Goal: Task Accomplishment & Management: Manage account settings

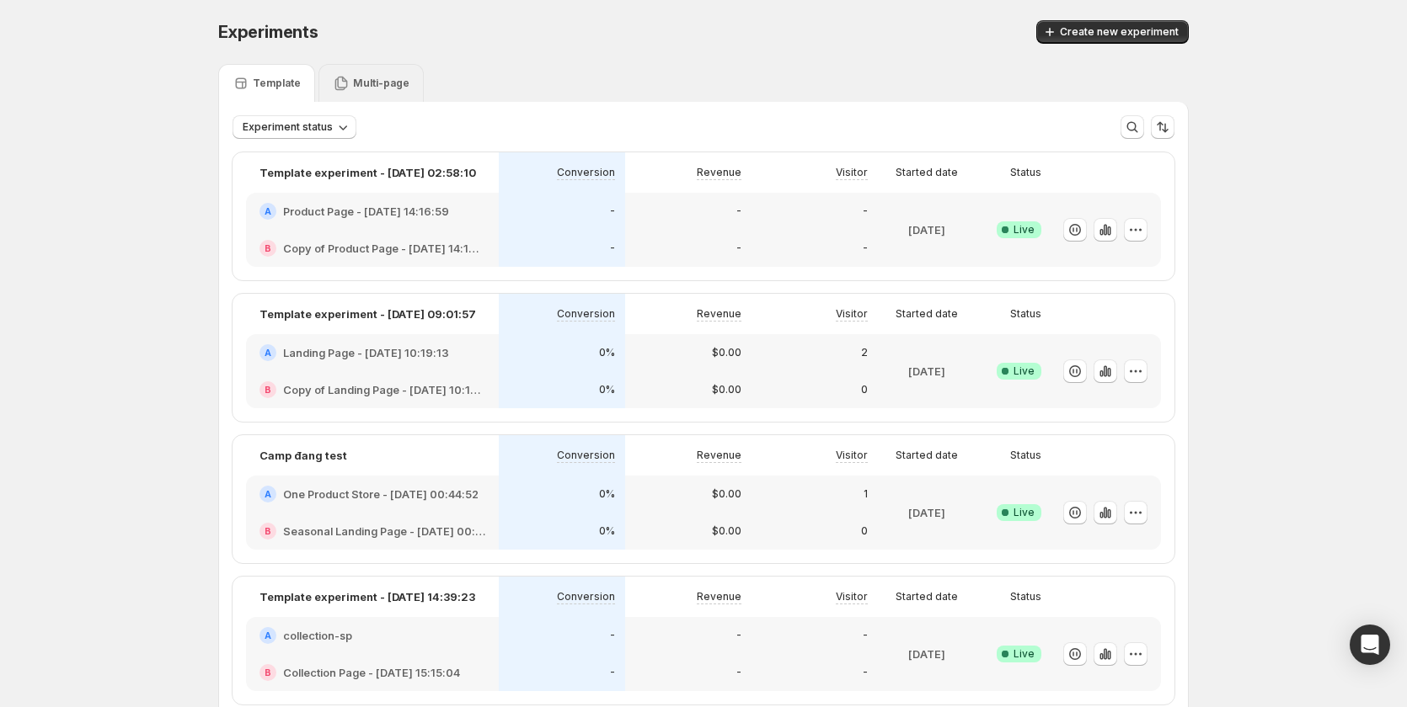
click at [392, 93] on div "Multi-page" at bounding box center [370, 83] width 105 height 38
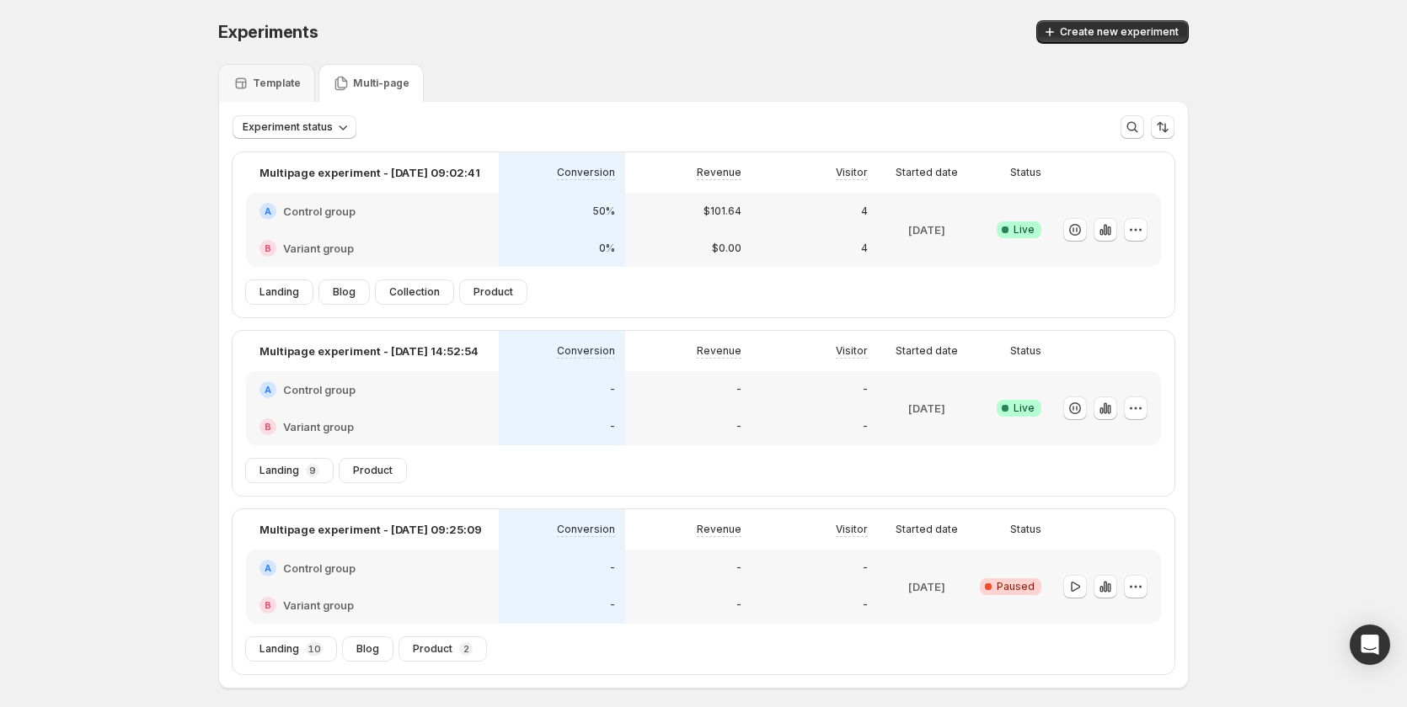
click at [473, 211] on div "A Control group" at bounding box center [372, 211] width 226 height 17
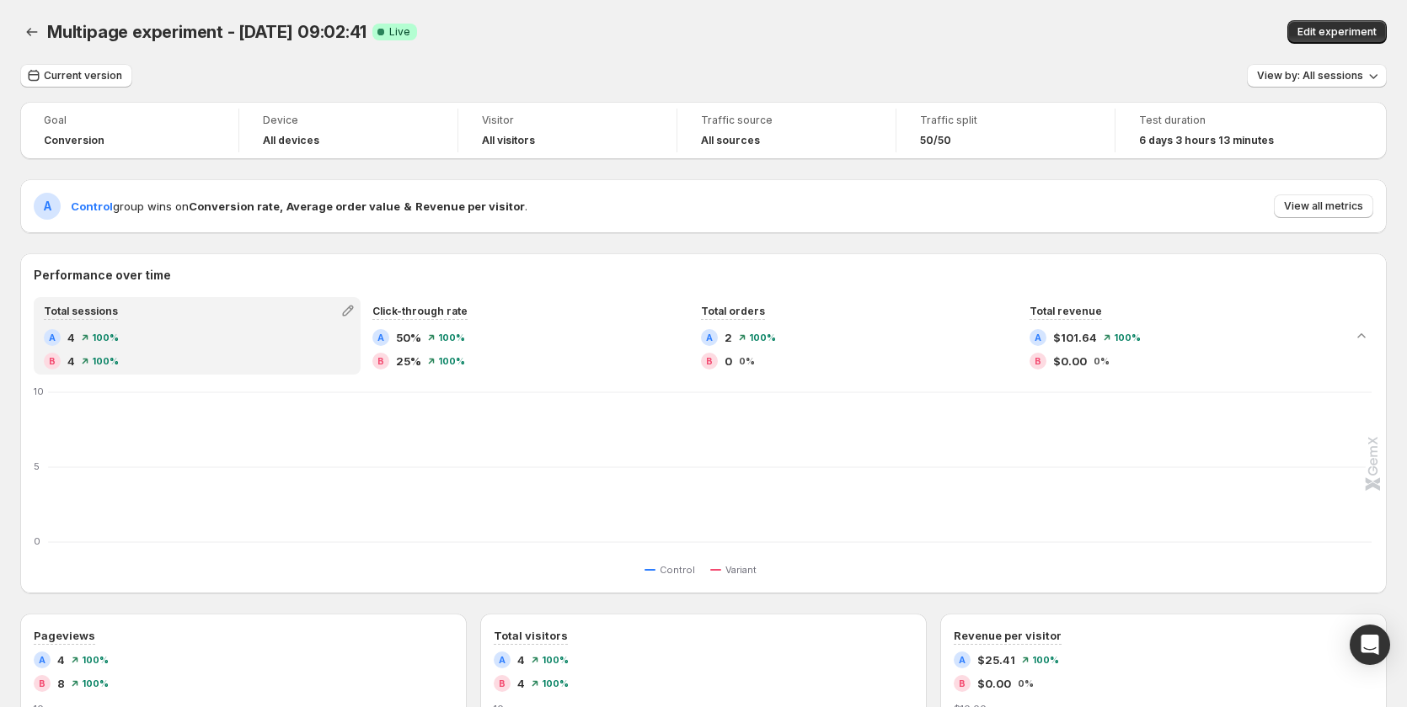
click at [1354, 29] on span "Edit experiment" at bounding box center [1336, 31] width 79 height 13
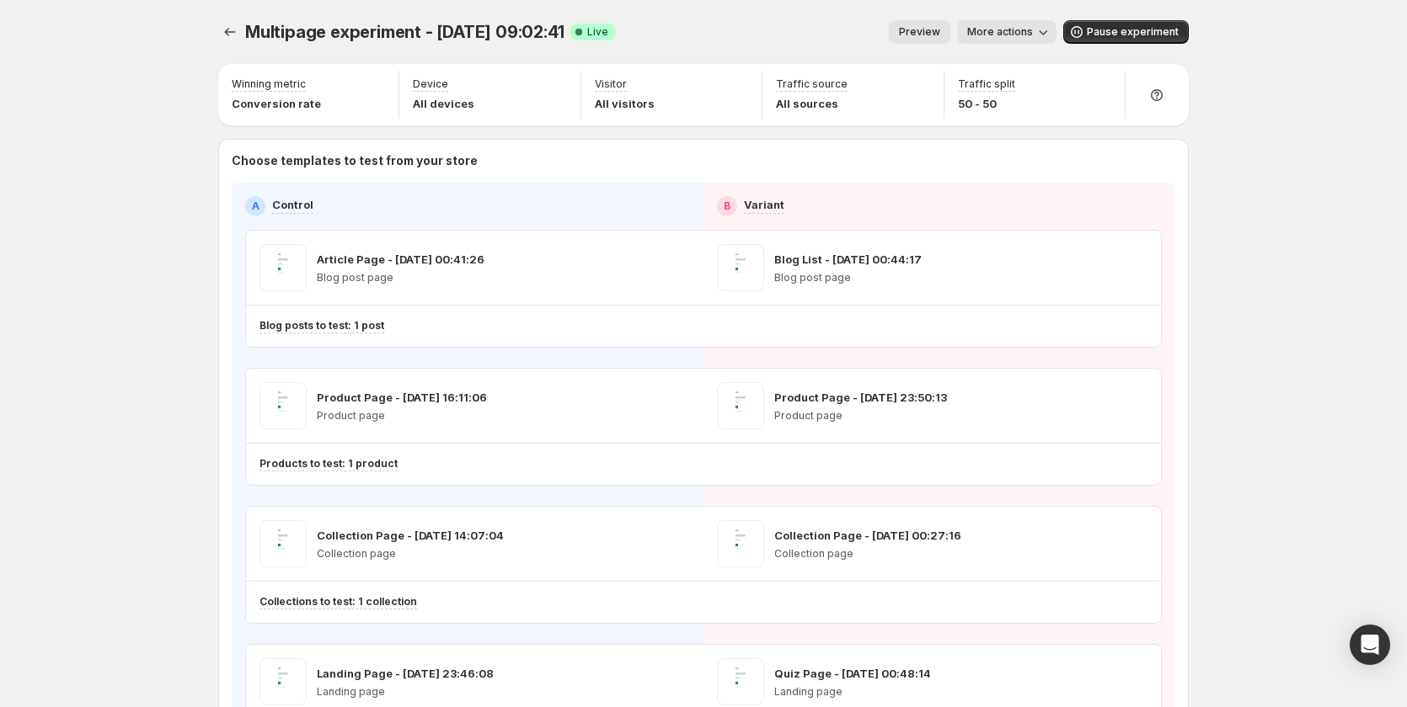
click at [936, 34] on span "Preview" at bounding box center [919, 31] width 41 height 13
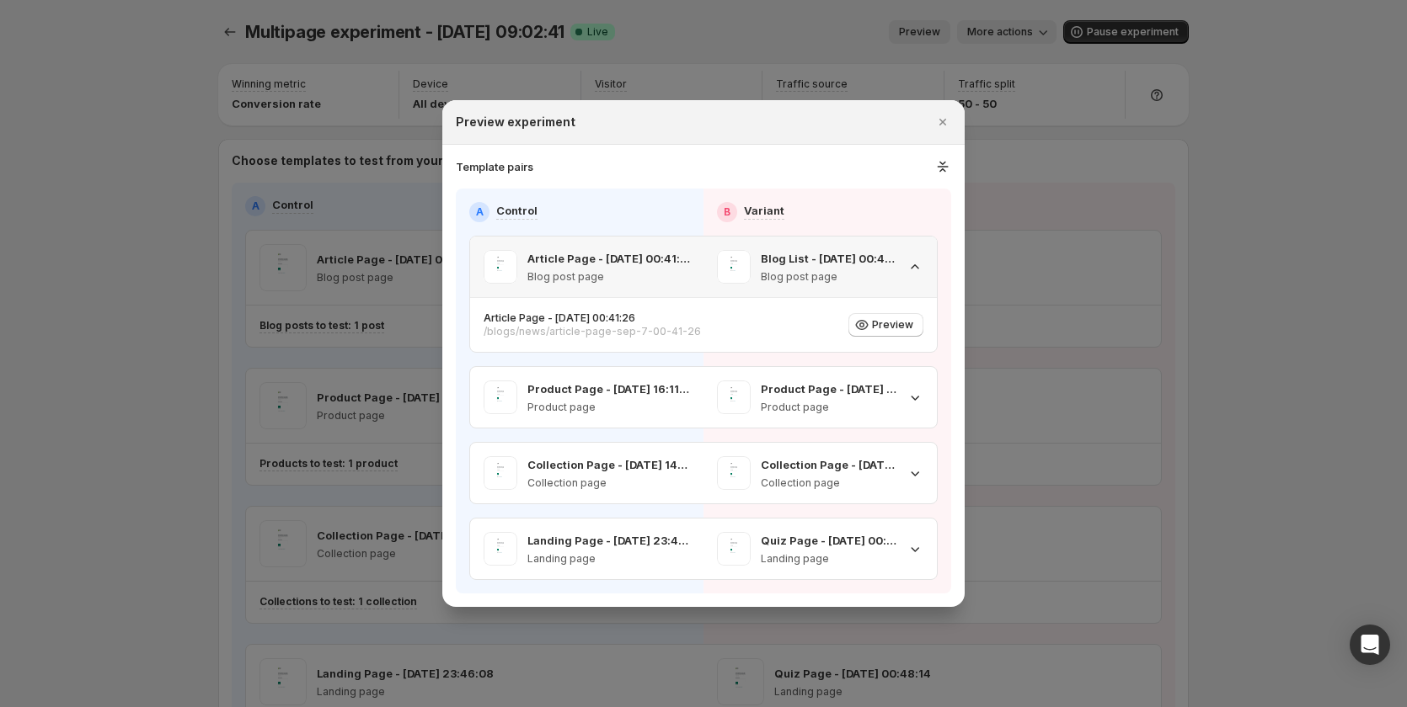
click at [916, 270] on icon ":rct:" at bounding box center [914, 267] width 17 height 17
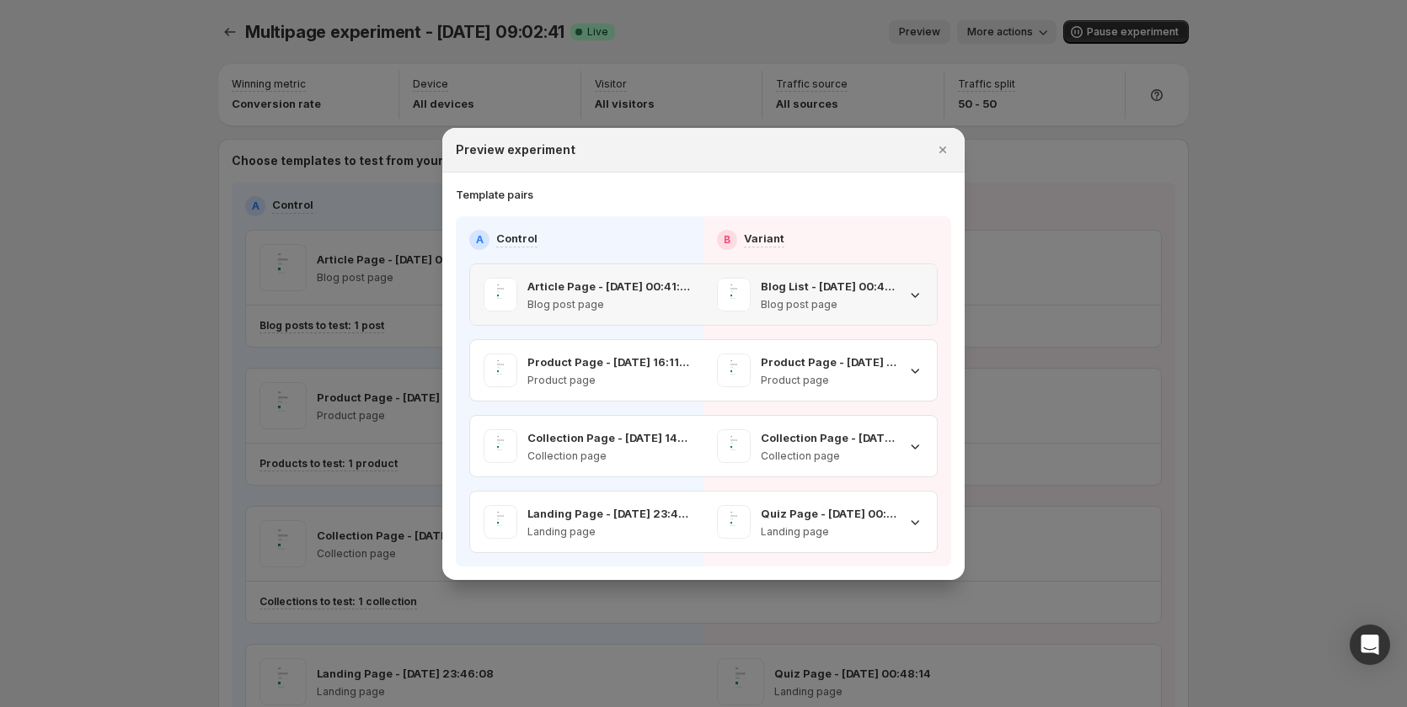
click at [913, 288] on icon ":rct:" at bounding box center [914, 294] width 17 height 17
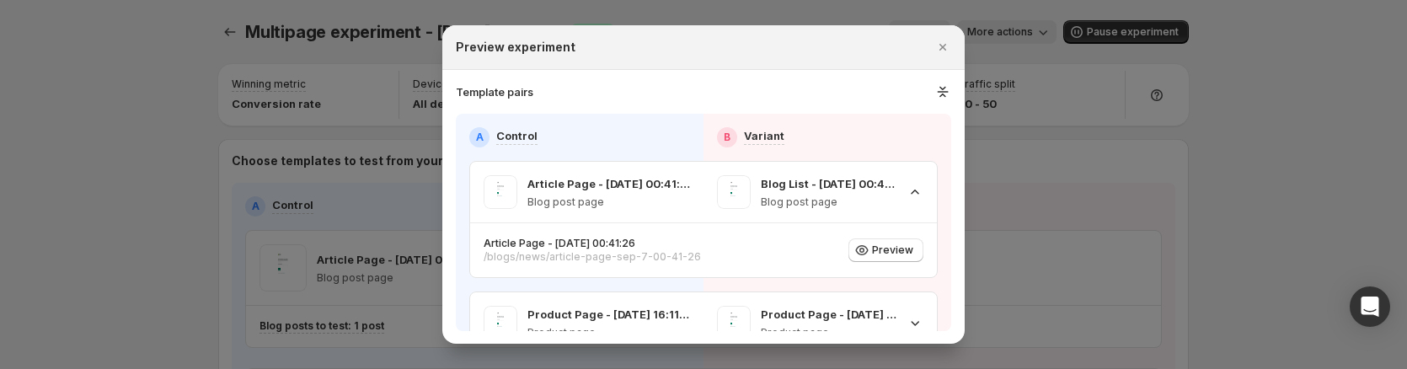
click at [1137, 150] on div at bounding box center [703, 184] width 1407 height 369
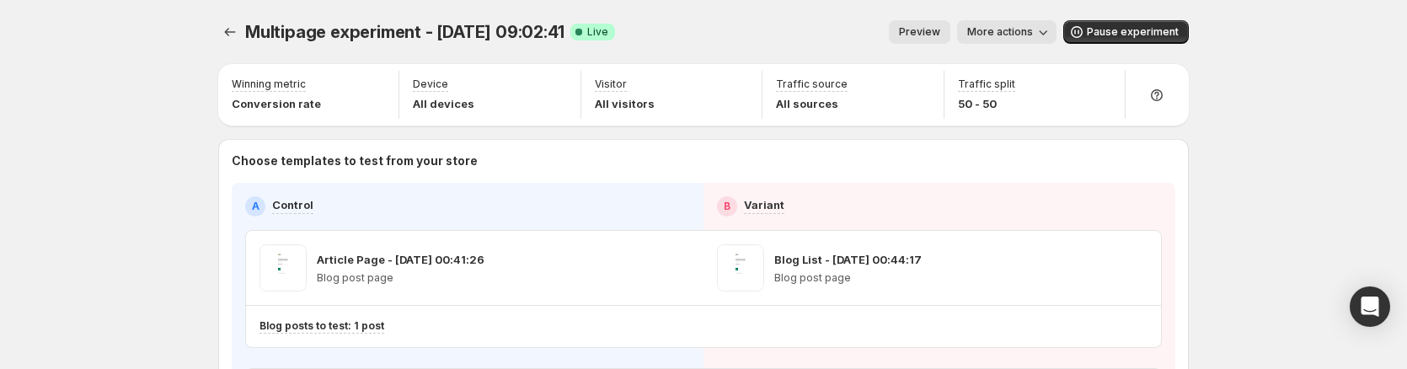
click at [950, 40] on button "Preview" at bounding box center [919, 32] width 61 height 24
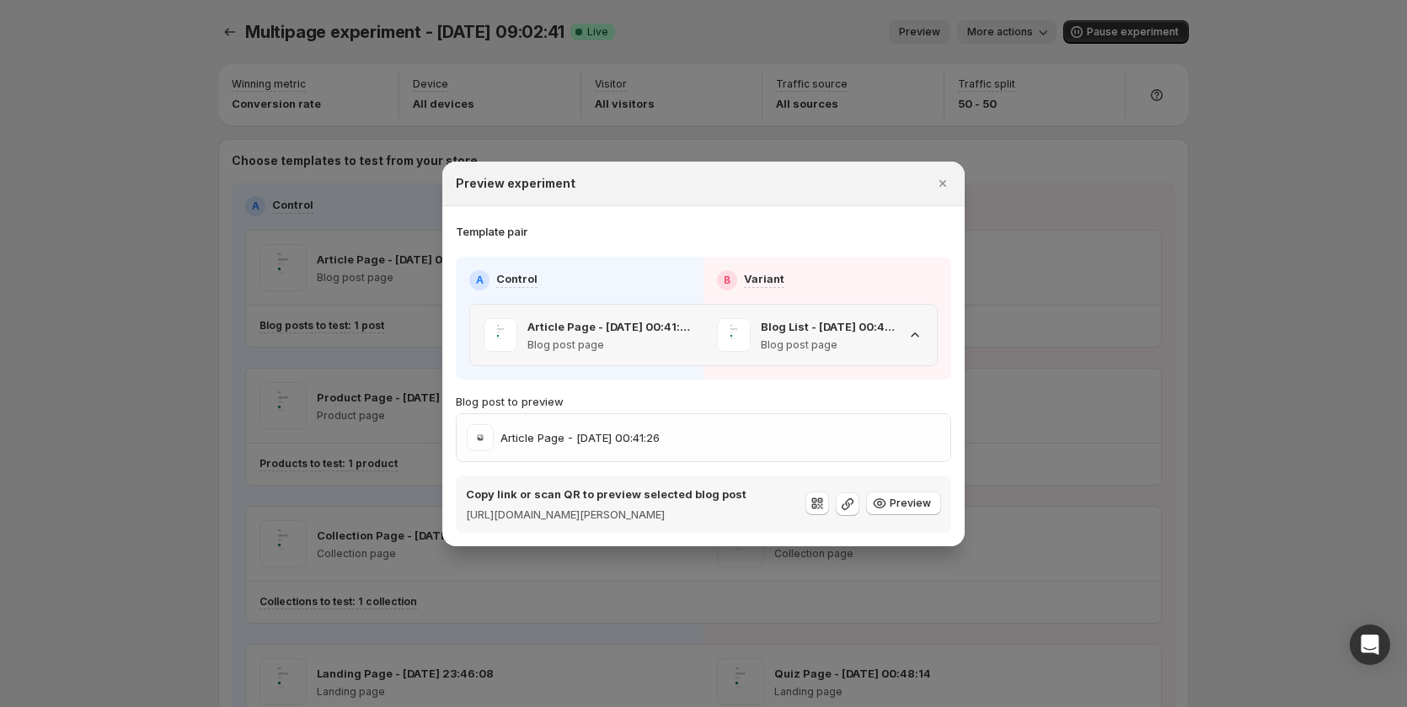
click at [919, 347] on div "Blog List - [DATE] 00:44:17 Blog post page" at bounding box center [819, 335] width 233 height 61
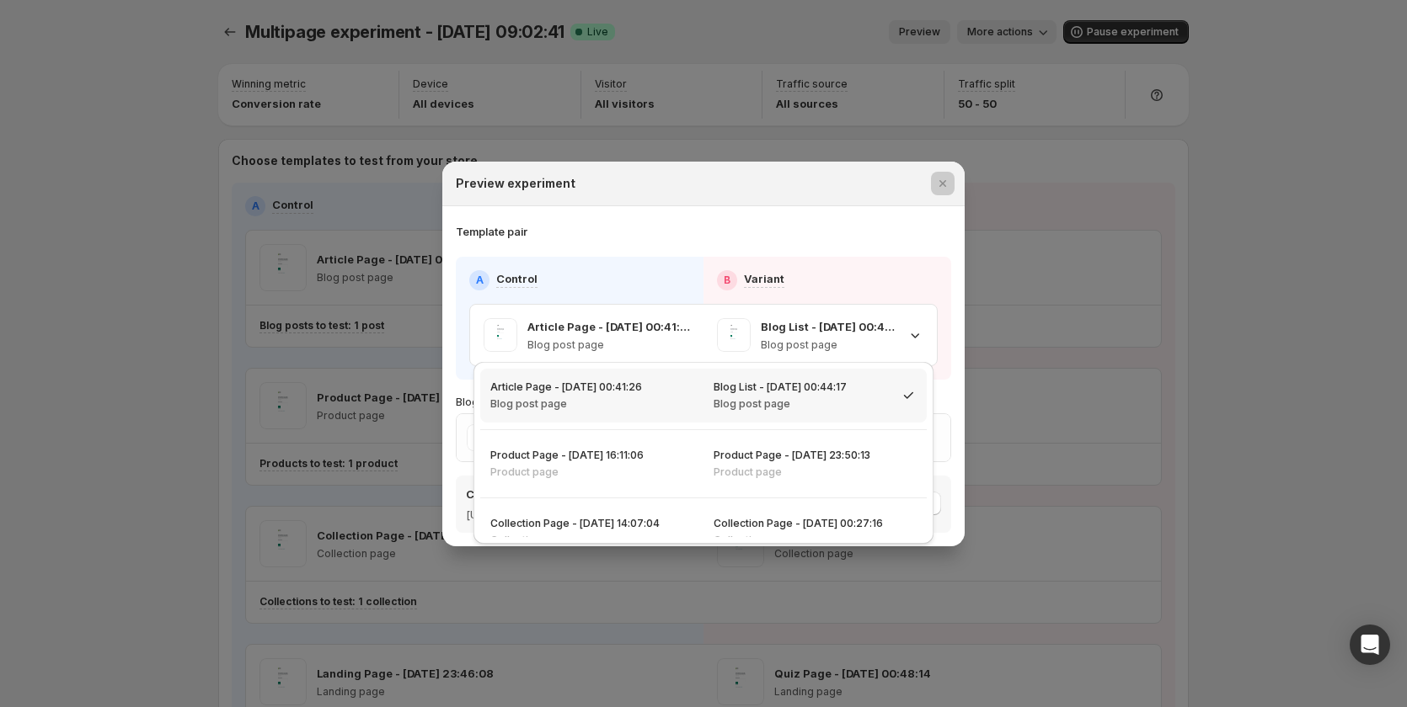
click at [1084, 405] on div at bounding box center [703, 353] width 1407 height 707
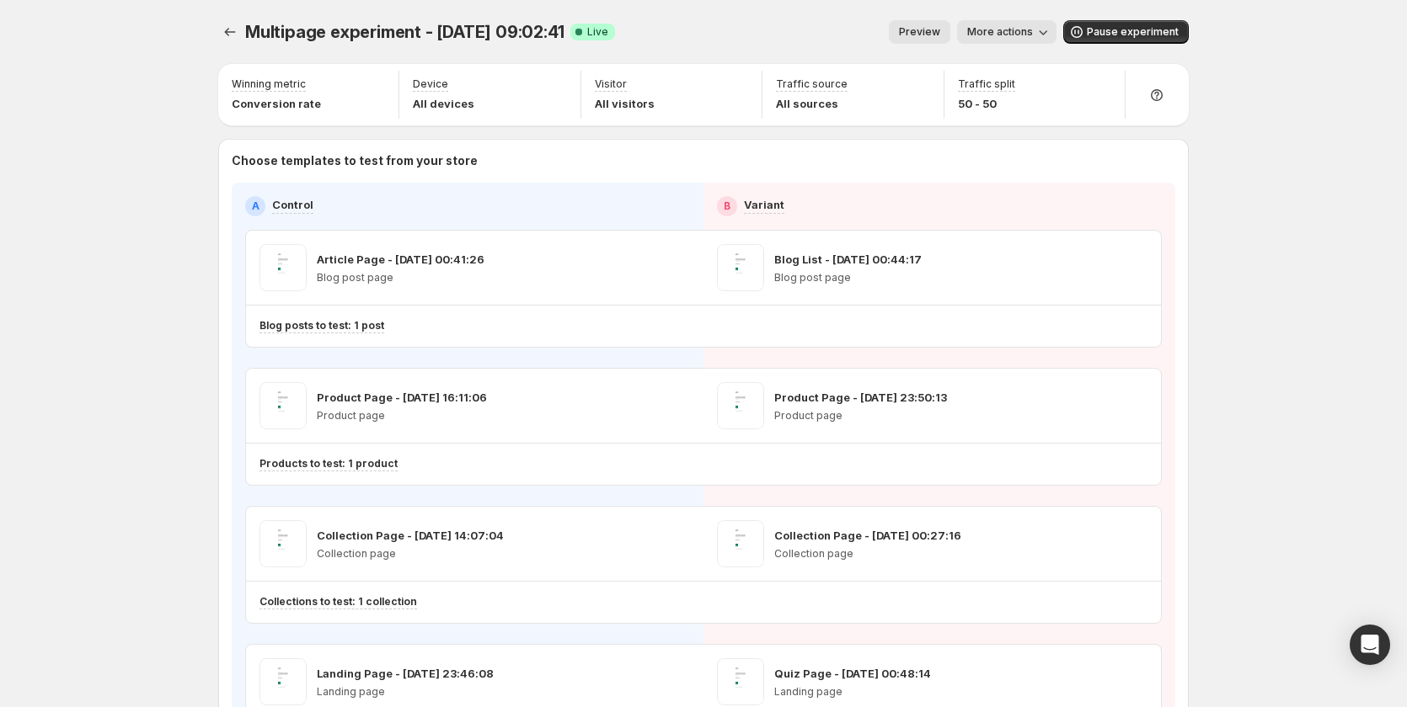
click at [940, 29] on span "Preview" at bounding box center [919, 31] width 41 height 13
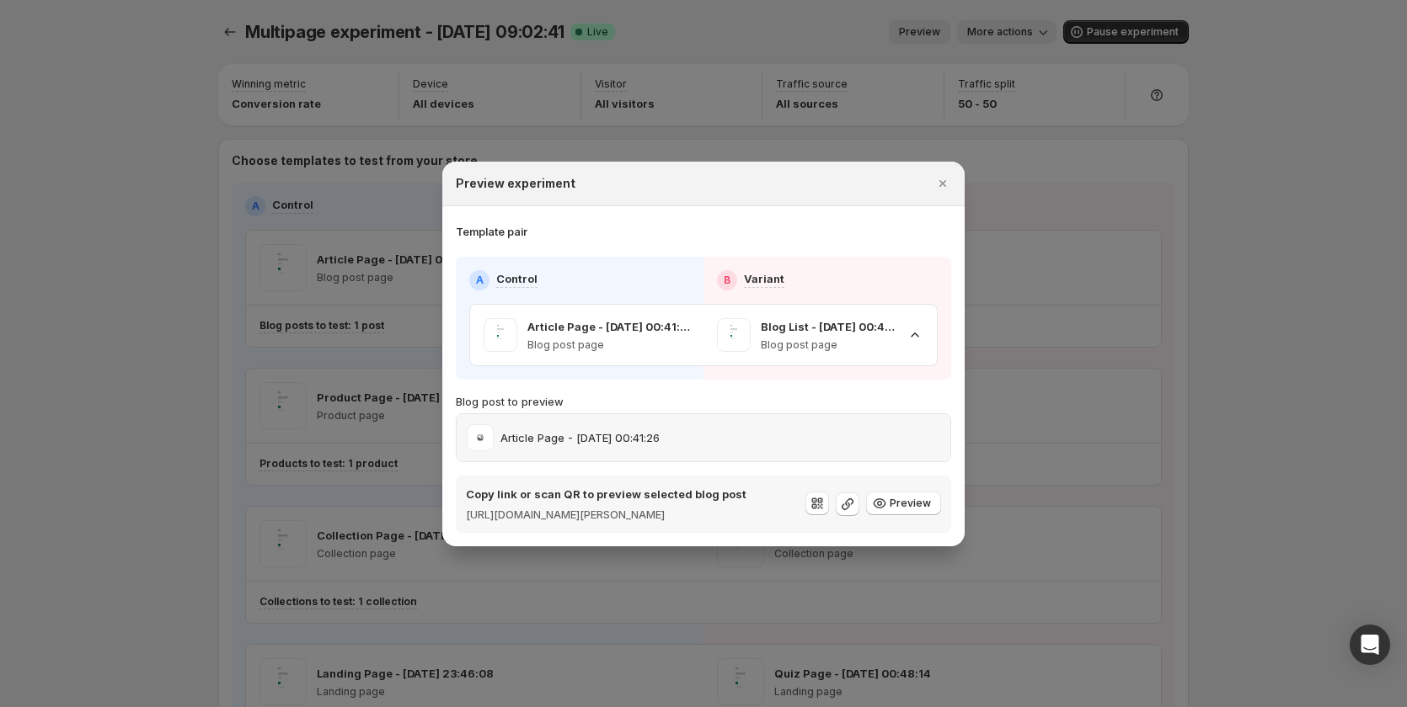
click at [741, 414] on div "Article Page - [DATE] 00:41:26" at bounding box center [703, 437] width 494 height 47
click at [732, 329] on span ":ref:" at bounding box center [734, 335] width 34 height 34
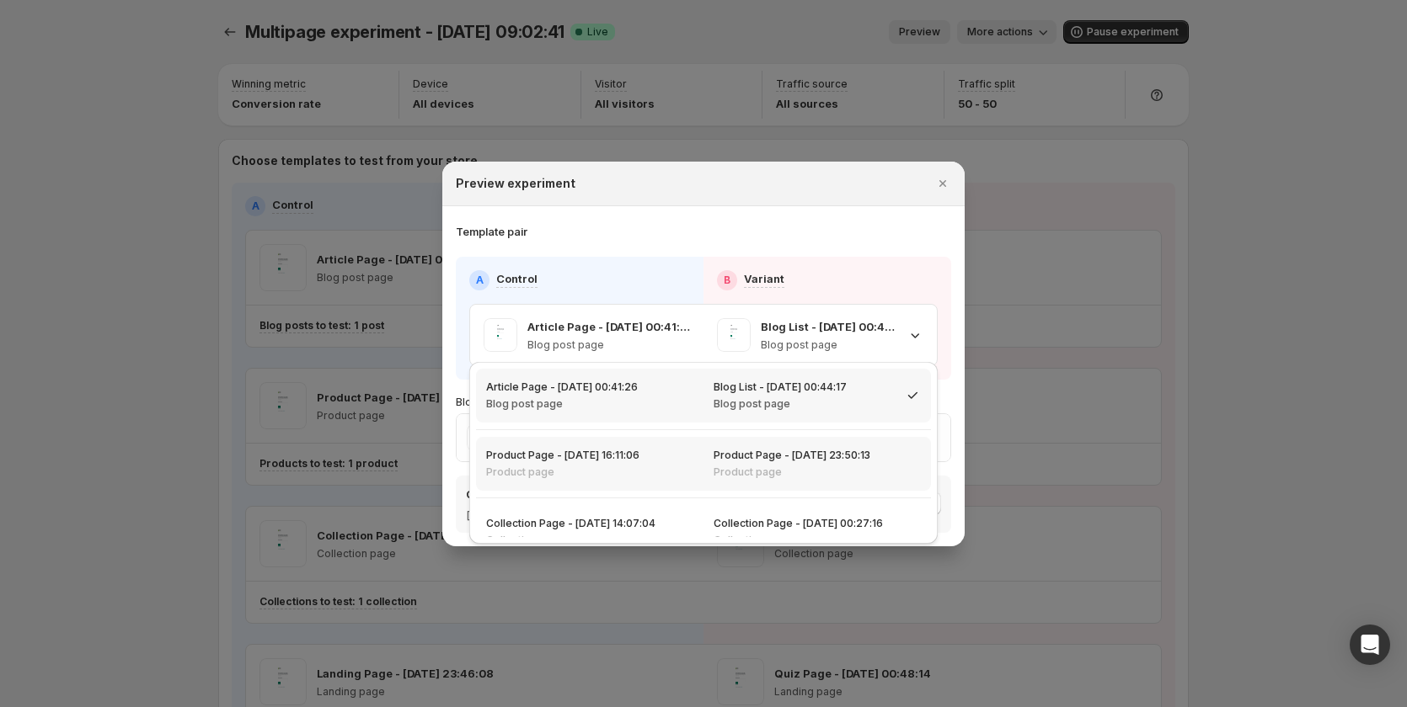
click at [715, 473] on p "Product page" at bounding box center [791, 472] width 157 height 13
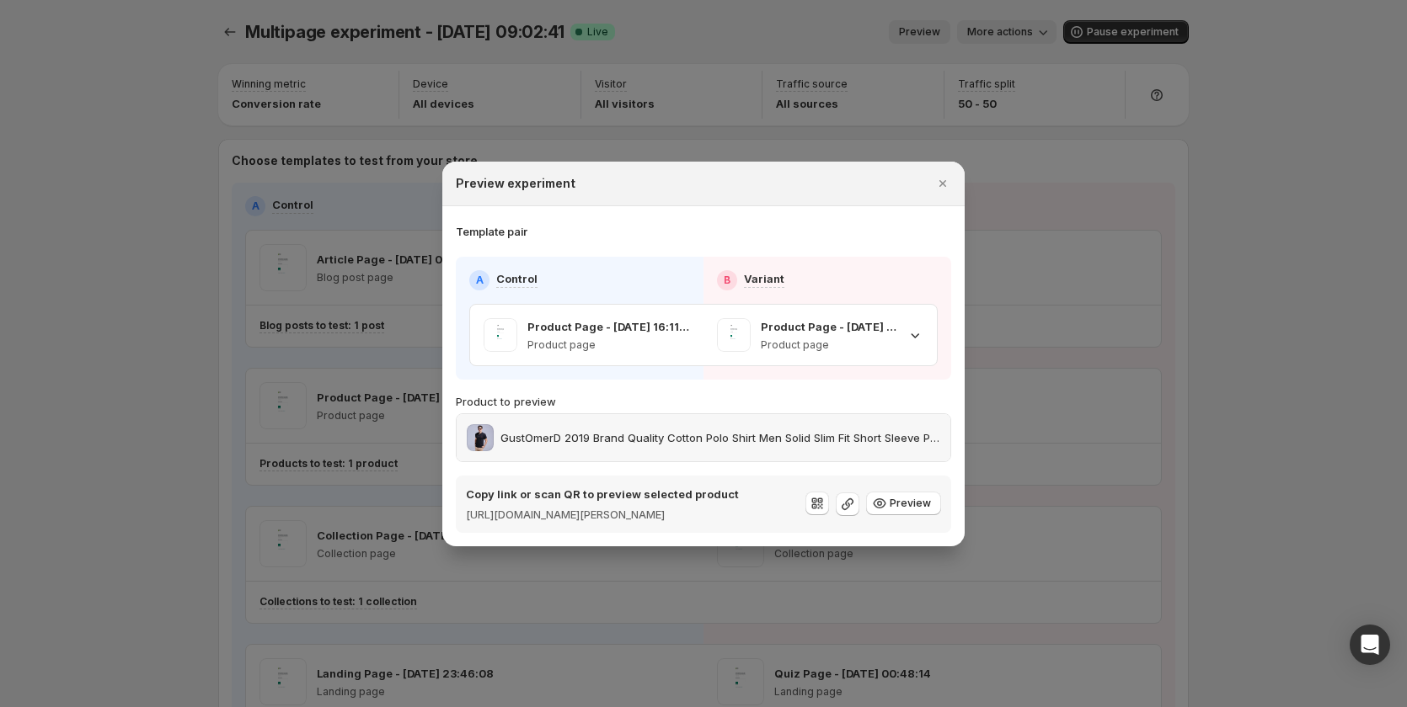
click at [740, 439] on div "GustOmerD 2019 Brand Quality Cotton Polo Shirt Men Solid Slim Fit Short Sleeve …" at bounding box center [703, 437] width 473 height 27
click at [724, 326] on span ":ref:" at bounding box center [734, 335] width 34 height 34
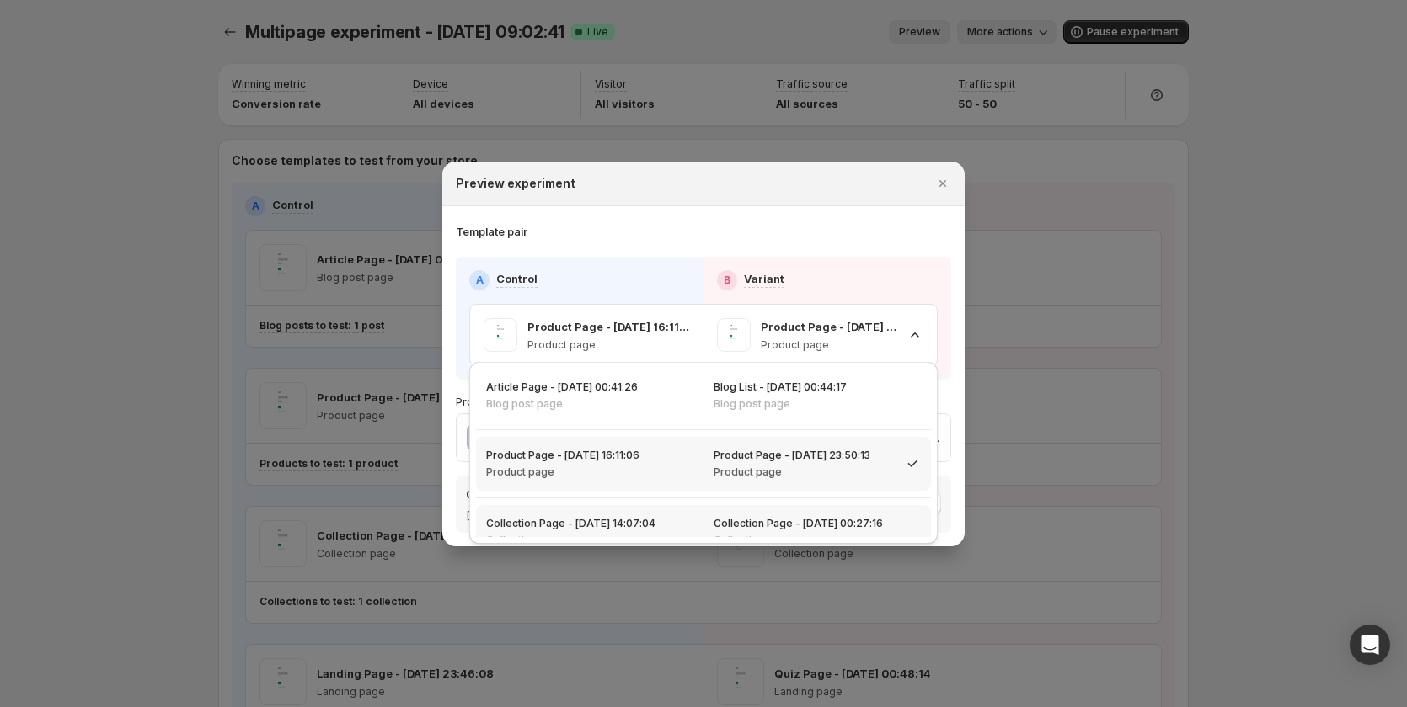
click at [687, 519] on div "Collection Page - [DATE] 14:07:04 Collection page" at bounding box center [589, 532] width 207 height 30
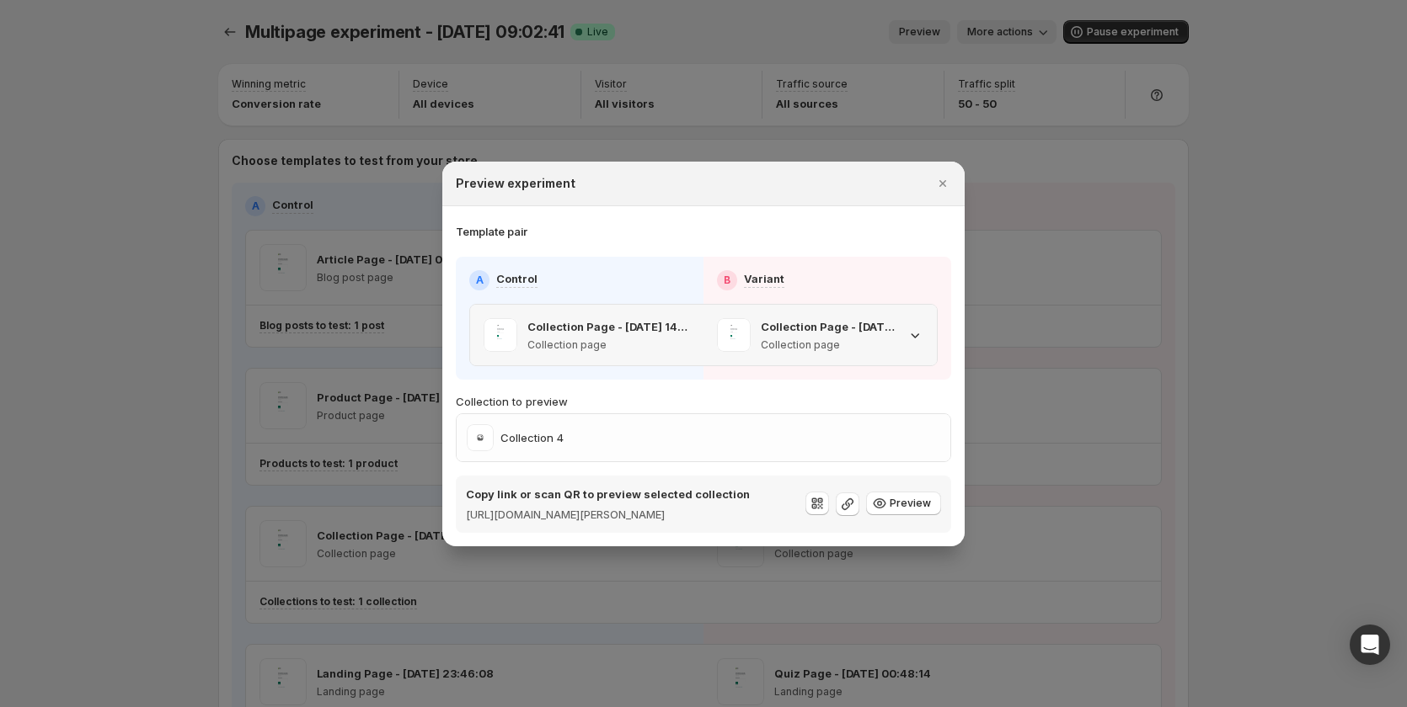
click at [743, 305] on div "Collection Page - [DATE] 00:27:16 Collection page" at bounding box center [819, 335] width 233 height 61
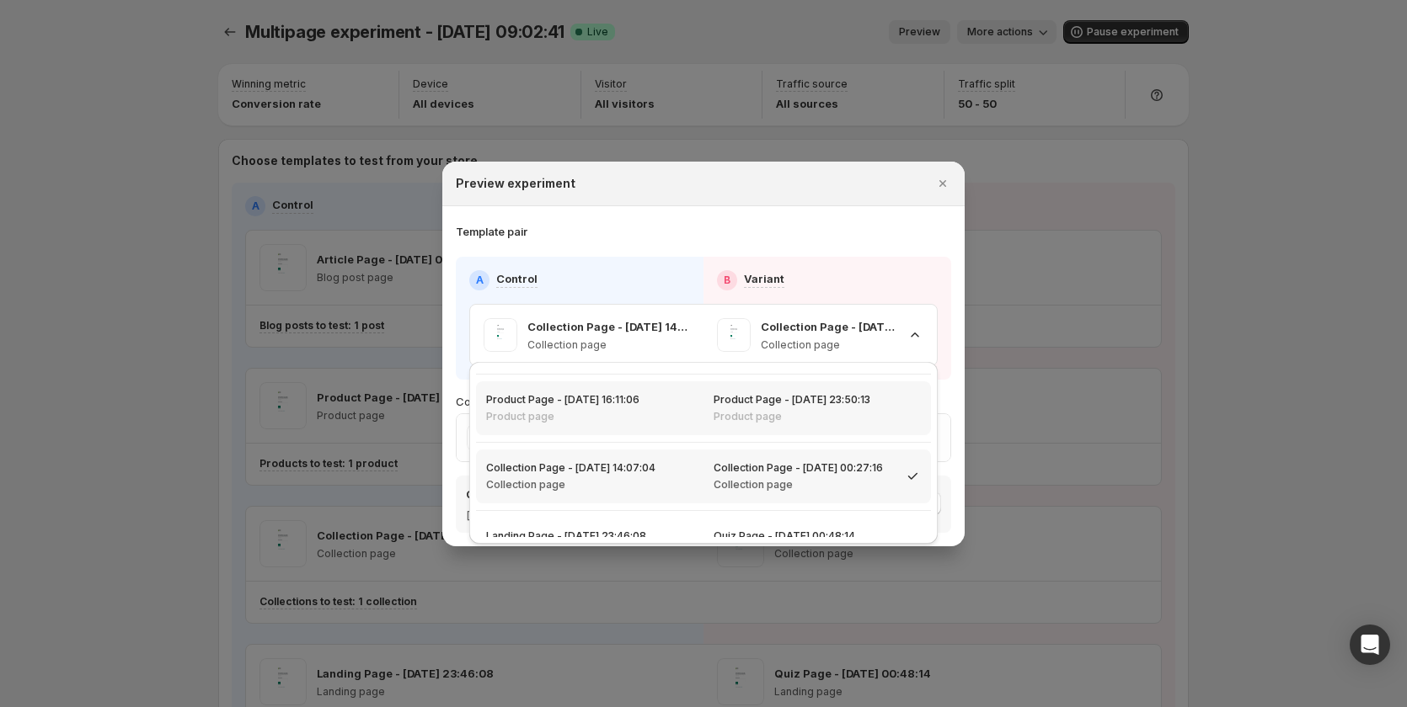
scroll to position [90, 0]
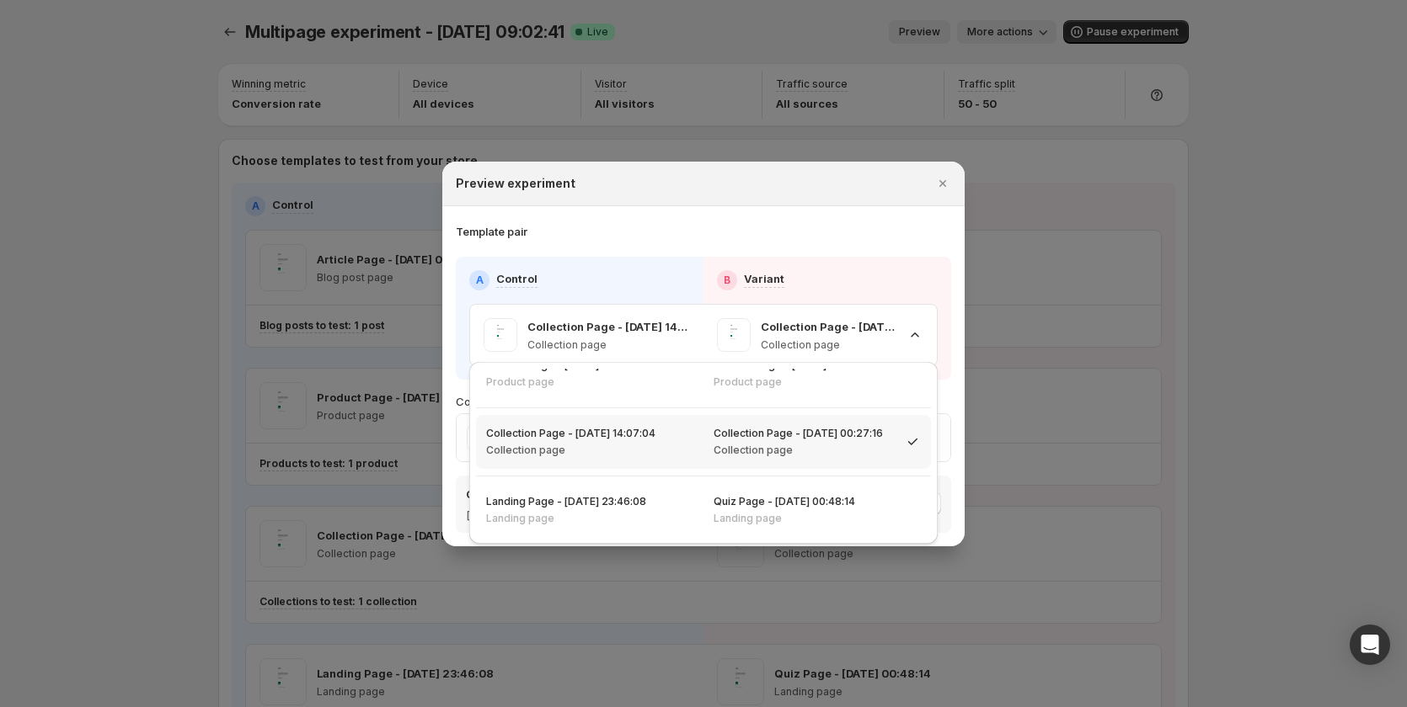
click at [634, 223] on div "Template pair" at bounding box center [703, 231] width 495 height 17
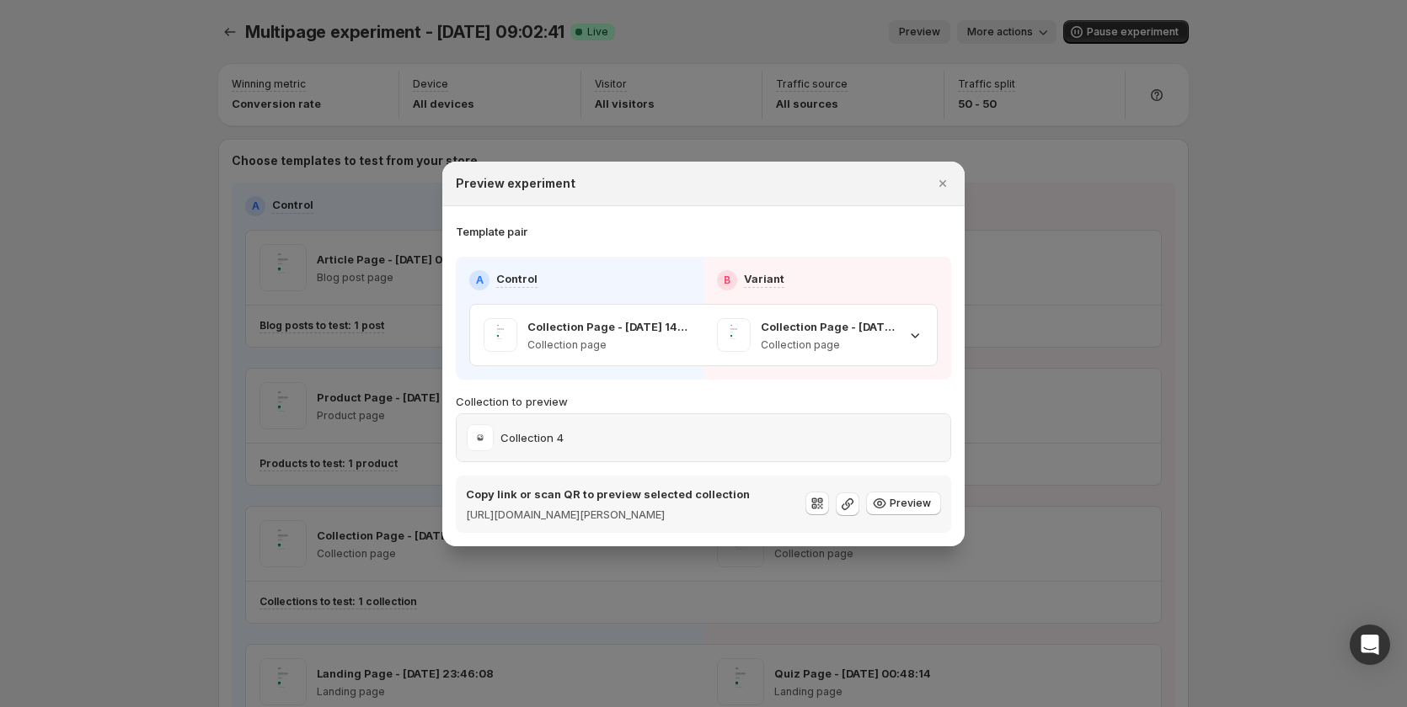
click at [639, 426] on div "Collection 4" at bounding box center [703, 437] width 473 height 27
click at [651, 318] on p "Collection Page - [DATE] 14:07:04" at bounding box center [608, 326] width 163 height 17
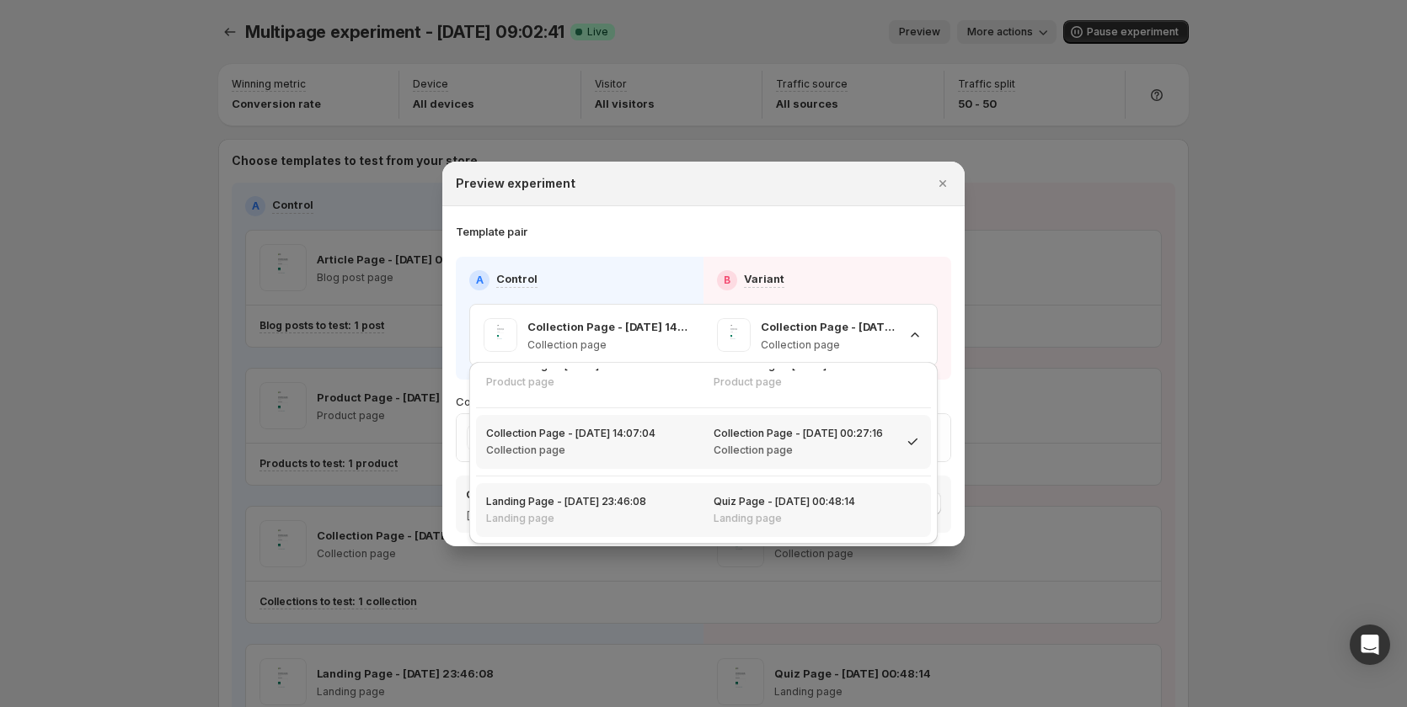
click at [658, 487] on div "Landing Page - [DATE] 23:46:08 Landing page" at bounding box center [589, 510] width 227 height 54
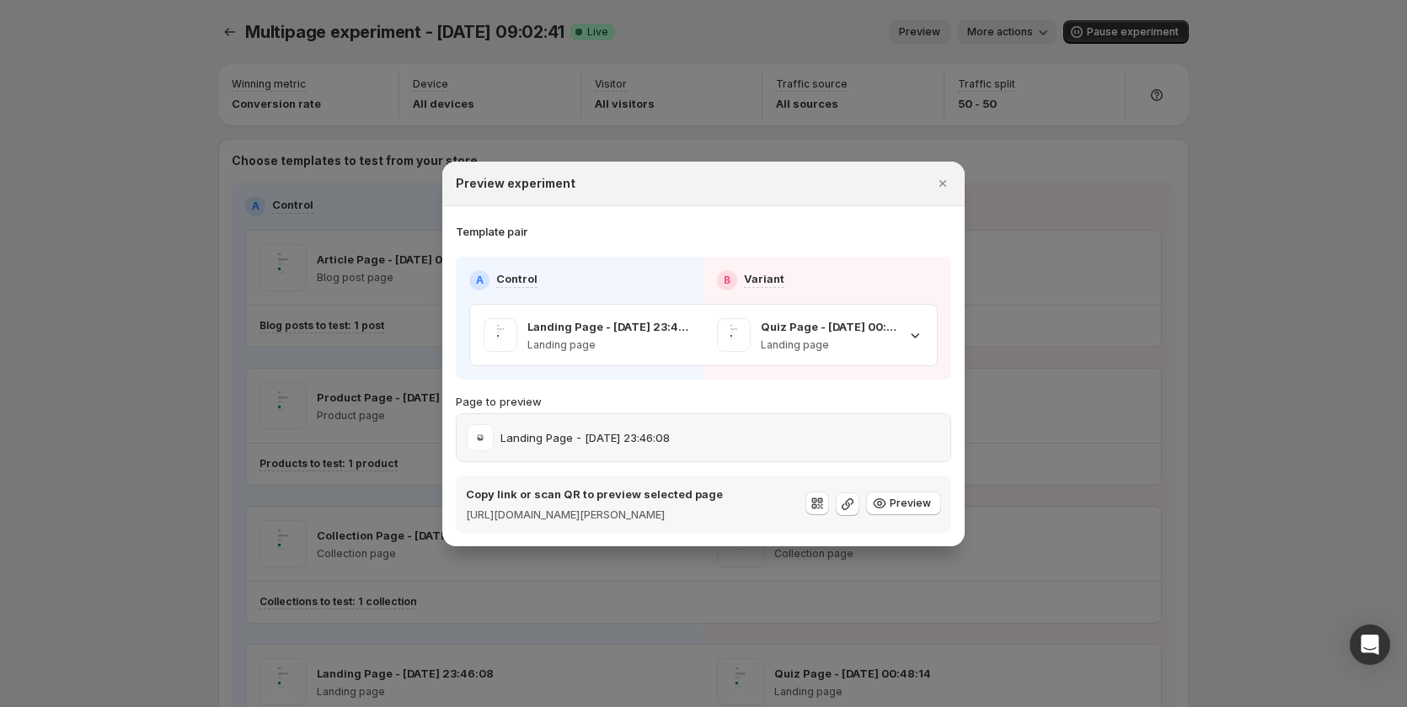
click at [625, 430] on p "Landing Page - [DATE] 23:46:08" at bounding box center [584, 438] width 169 height 17
click at [1180, 248] on div at bounding box center [703, 353] width 1407 height 707
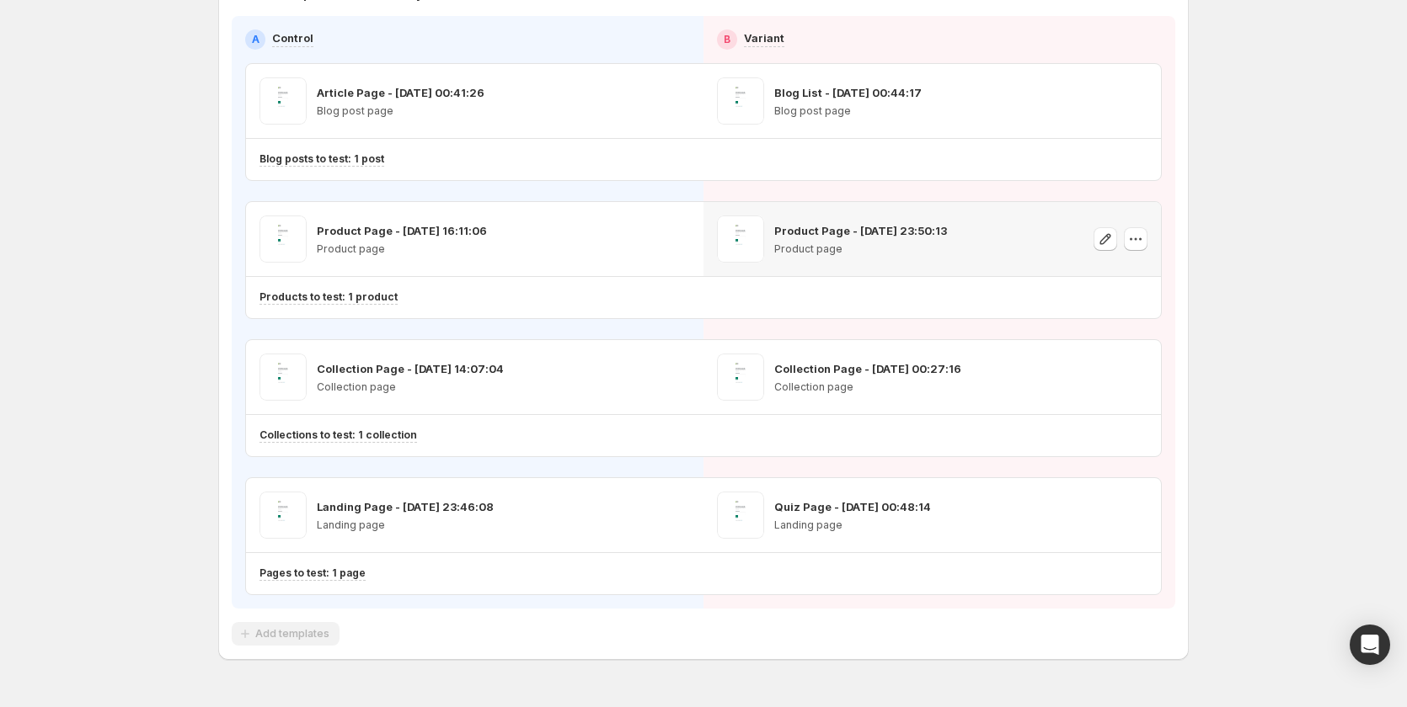
scroll to position [168, 0]
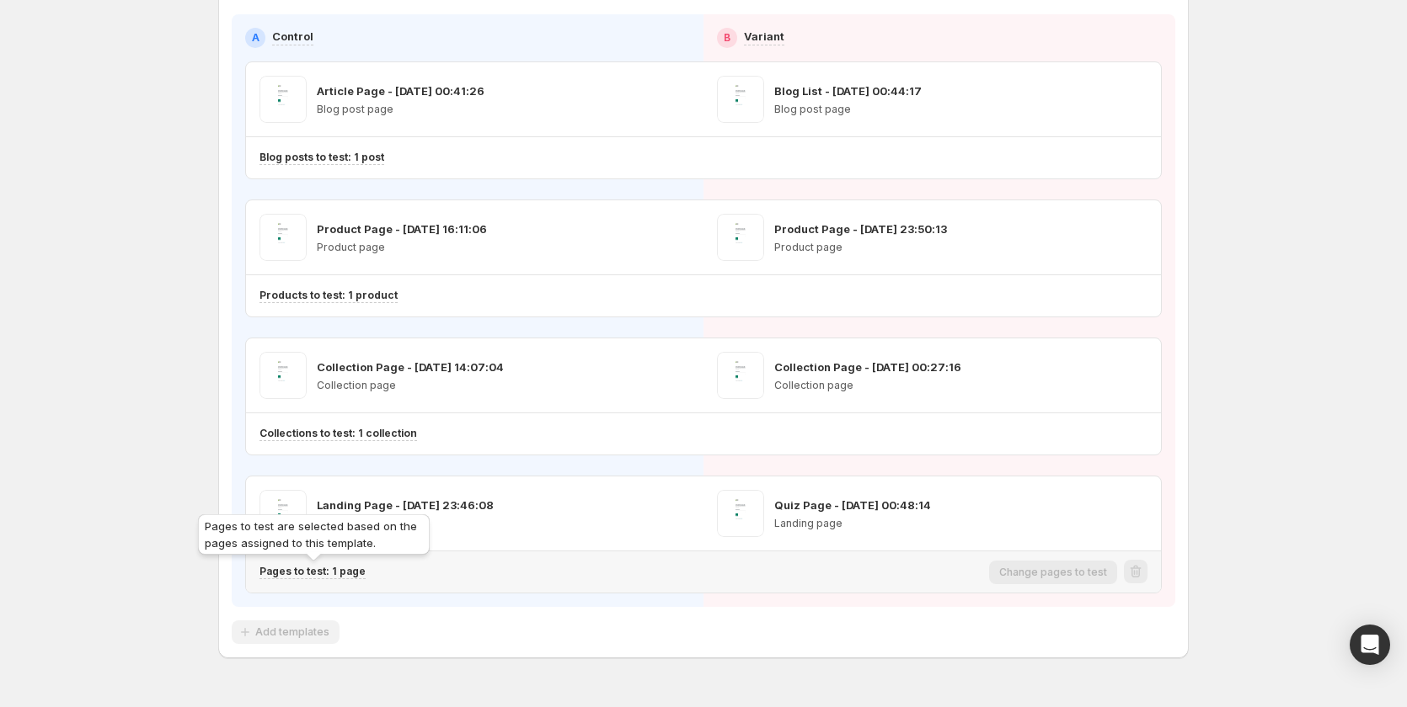
click at [353, 578] on p "Pages to test: 1 page" at bounding box center [312, 571] width 106 height 13
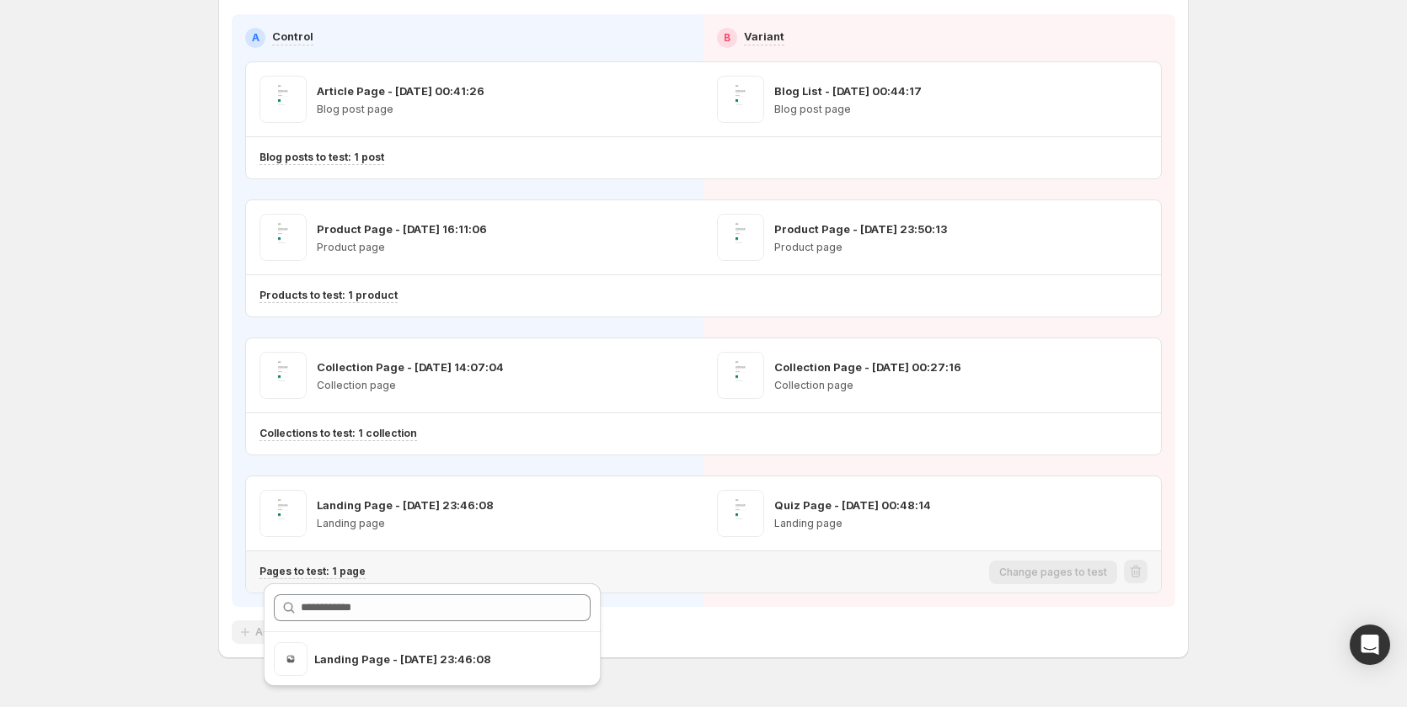
drag, startPoint x: 541, startPoint y: 574, endPoint x: 622, endPoint y: 520, distance: 97.6
click at [545, 574] on div "Pages to test: 1 page" at bounding box center [620, 572] width 723 height 14
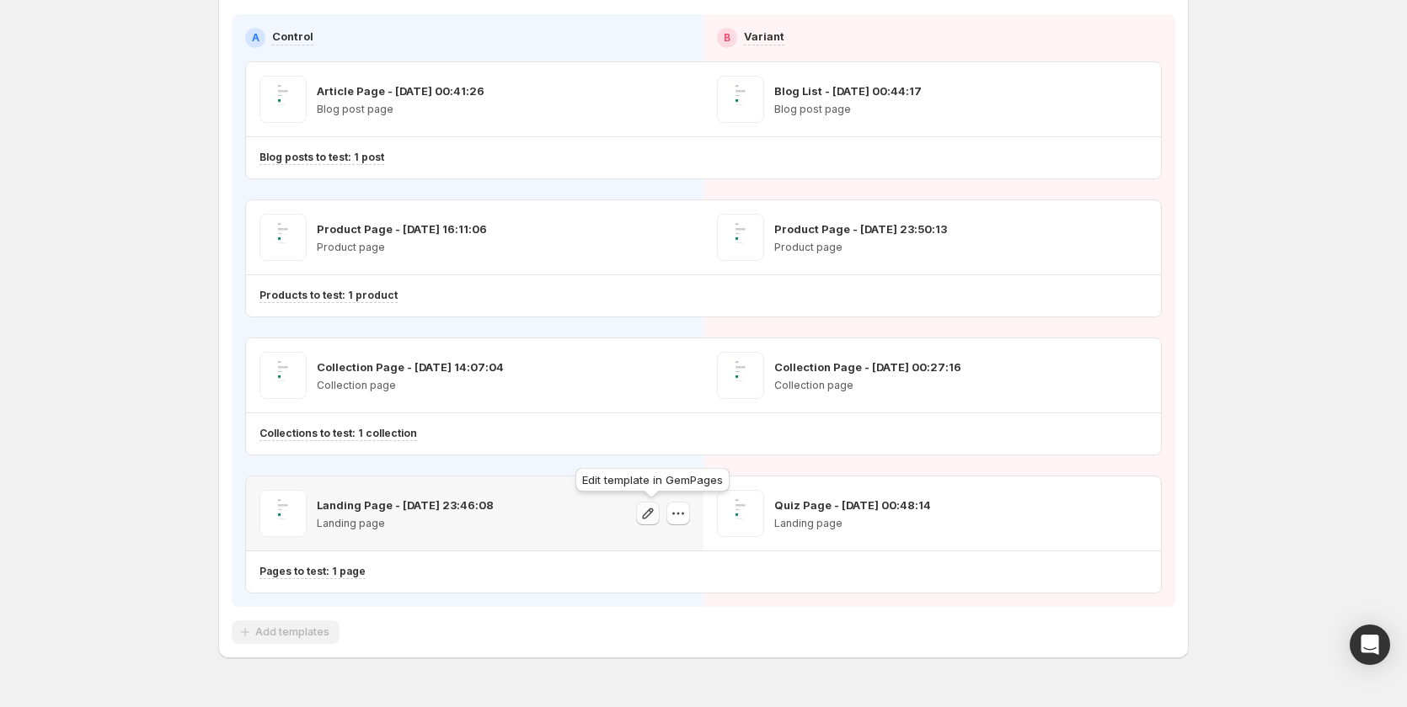
click at [650, 515] on icon "button" at bounding box center [647, 513] width 17 height 17
click at [686, 517] on icon "button" at bounding box center [678, 513] width 17 height 17
drag, startPoint x: 530, startPoint y: 570, endPoint x: 499, endPoint y: 583, distance: 32.8
click at [535, 573] on div "Pages to test: 1 page" at bounding box center [620, 572] width 723 height 14
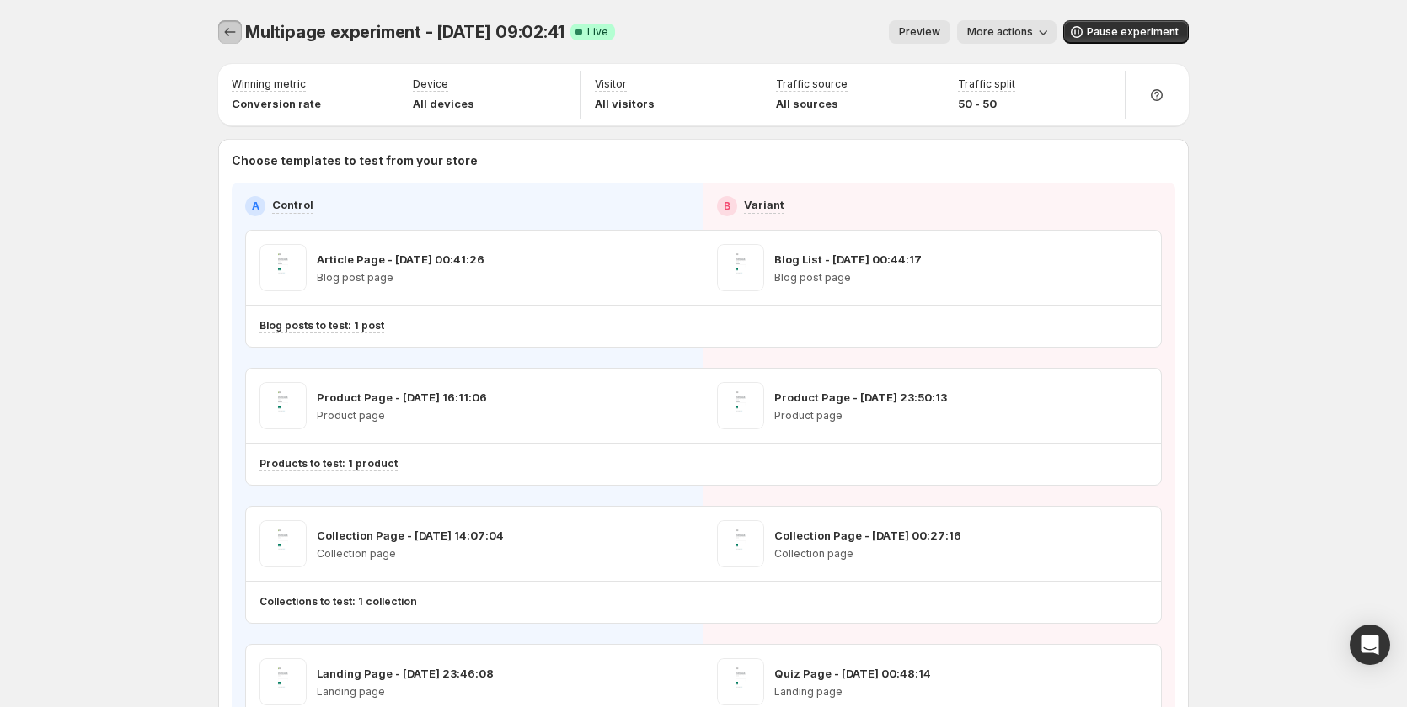
click at [238, 31] on icon "Experiments" at bounding box center [230, 32] width 17 height 17
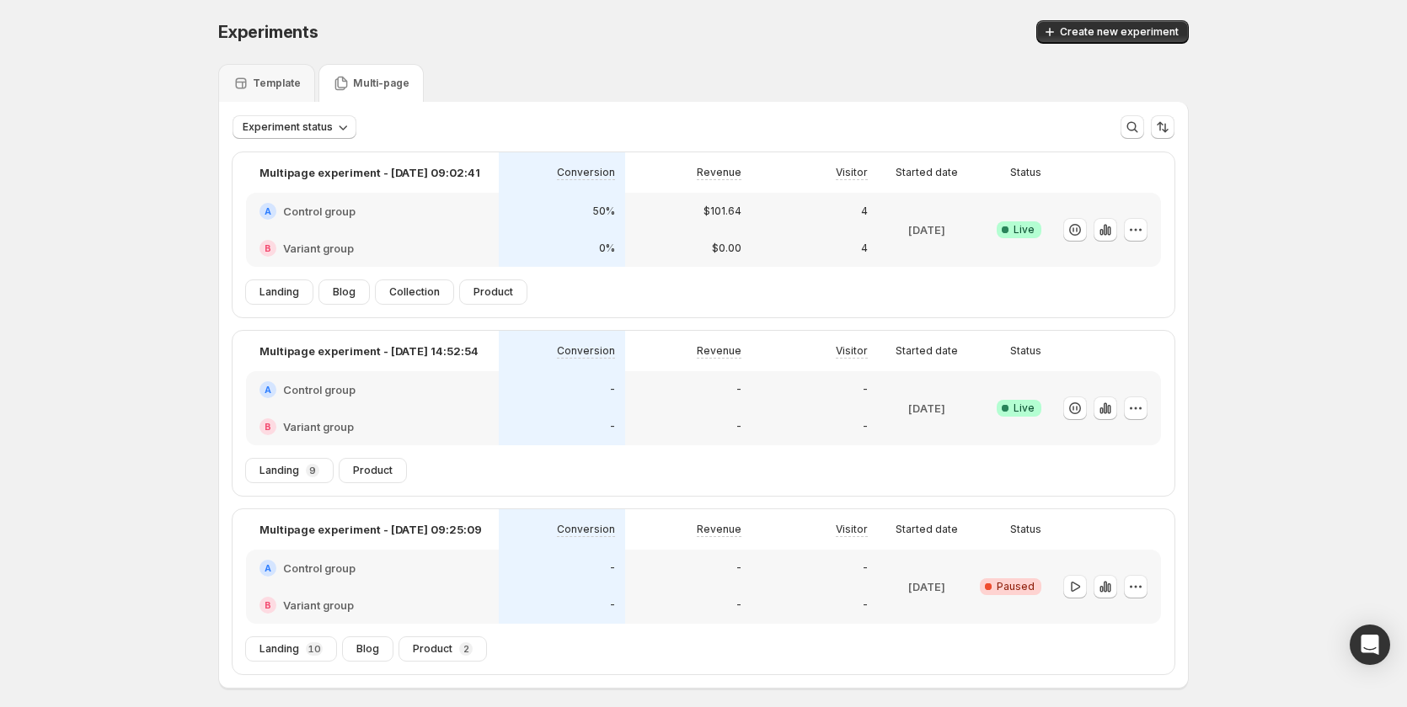
click at [521, 416] on div "-" at bounding box center [562, 426] width 126 height 37
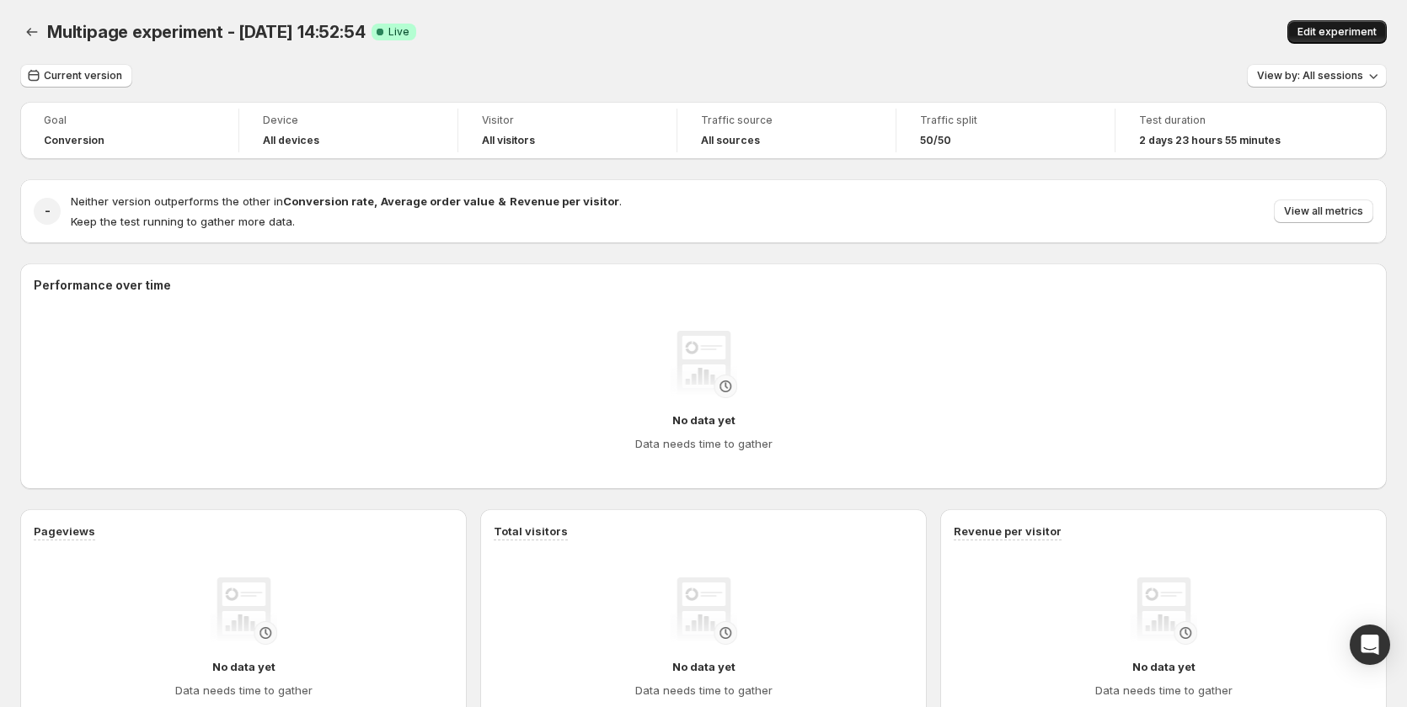
click at [1317, 35] on span "Edit experiment" at bounding box center [1336, 31] width 79 height 13
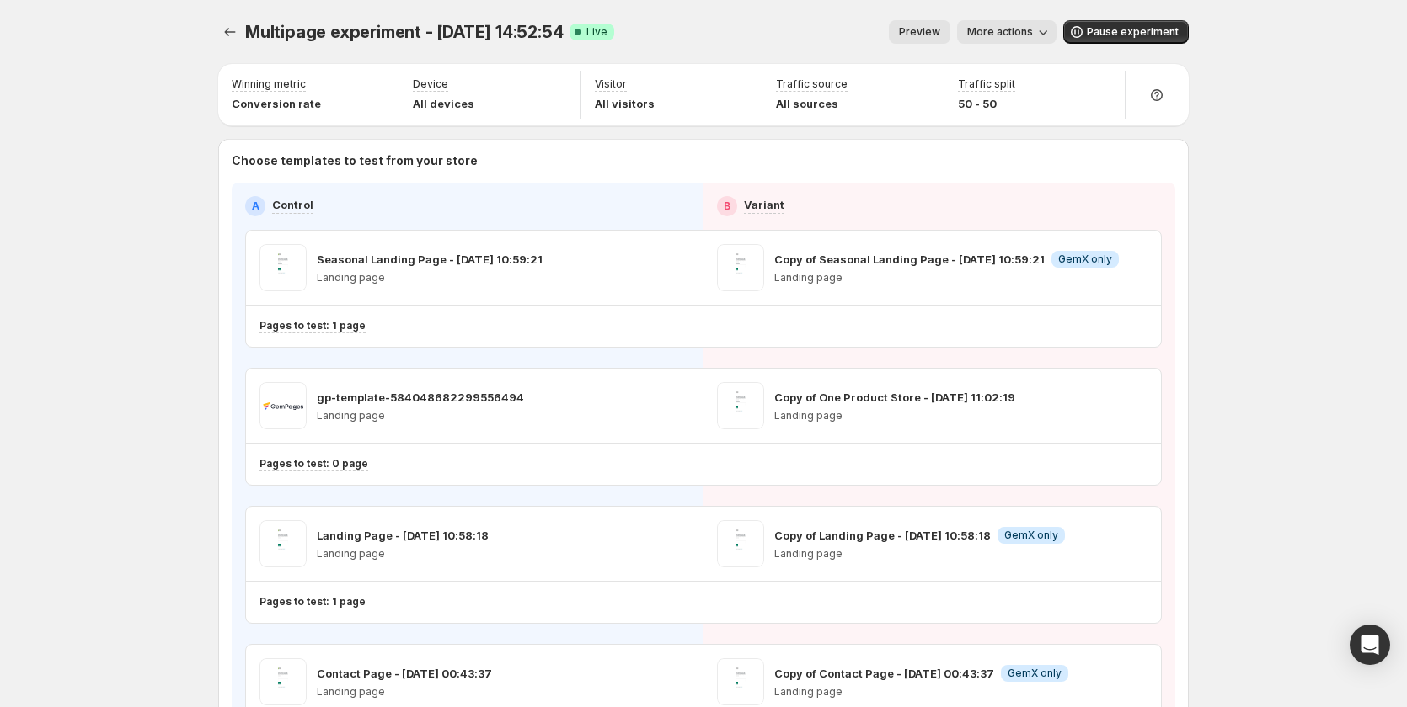
click at [916, 37] on span "Preview" at bounding box center [919, 31] width 41 height 13
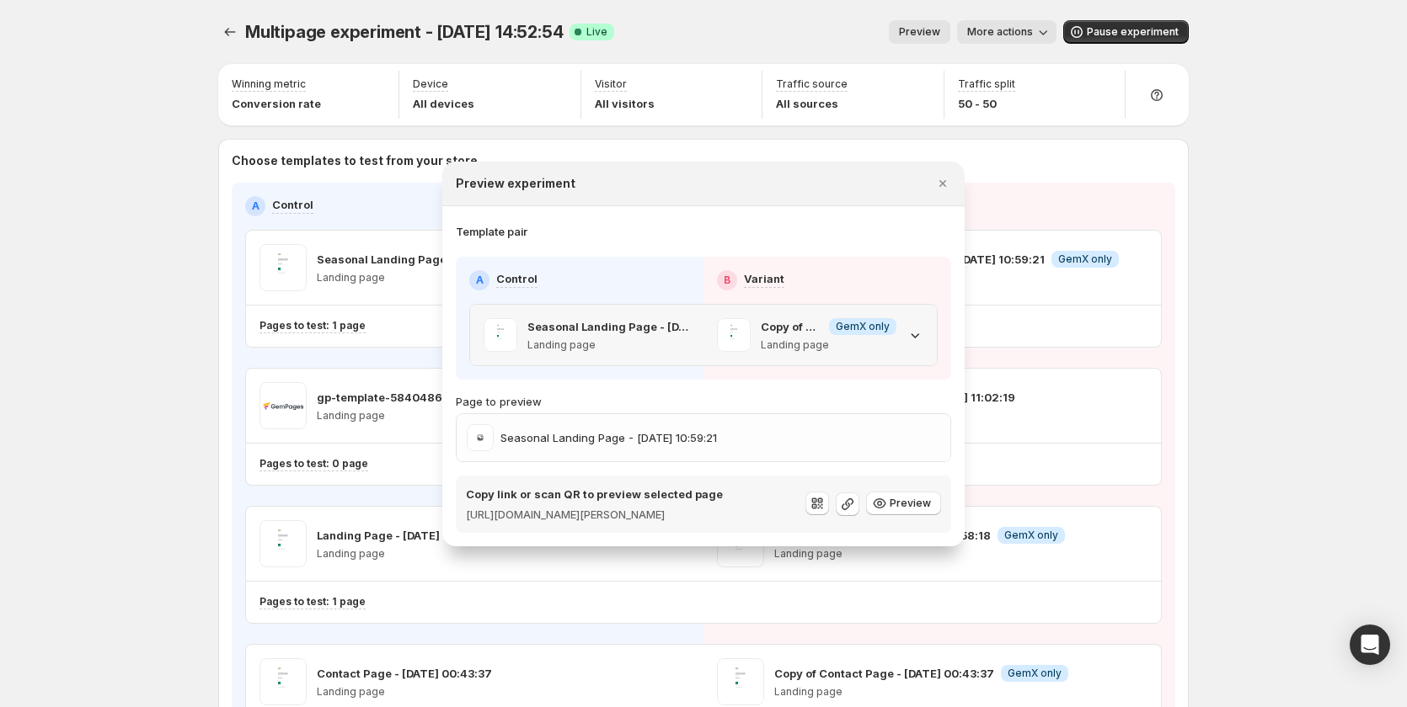
click at [680, 327] on div "Seasonal Landing Page - [DATE] 10:59:21 Landing page" at bounding box center [608, 335] width 163 height 34
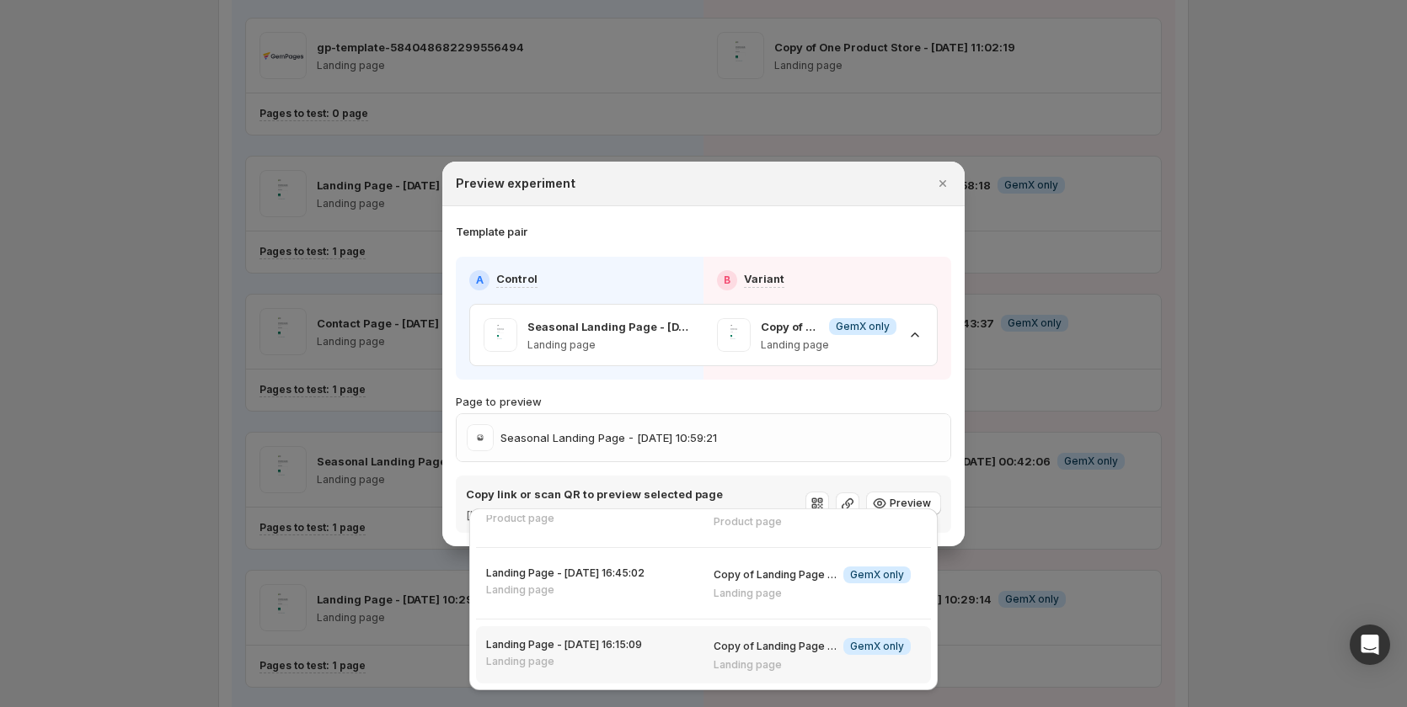
scroll to position [505, 0]
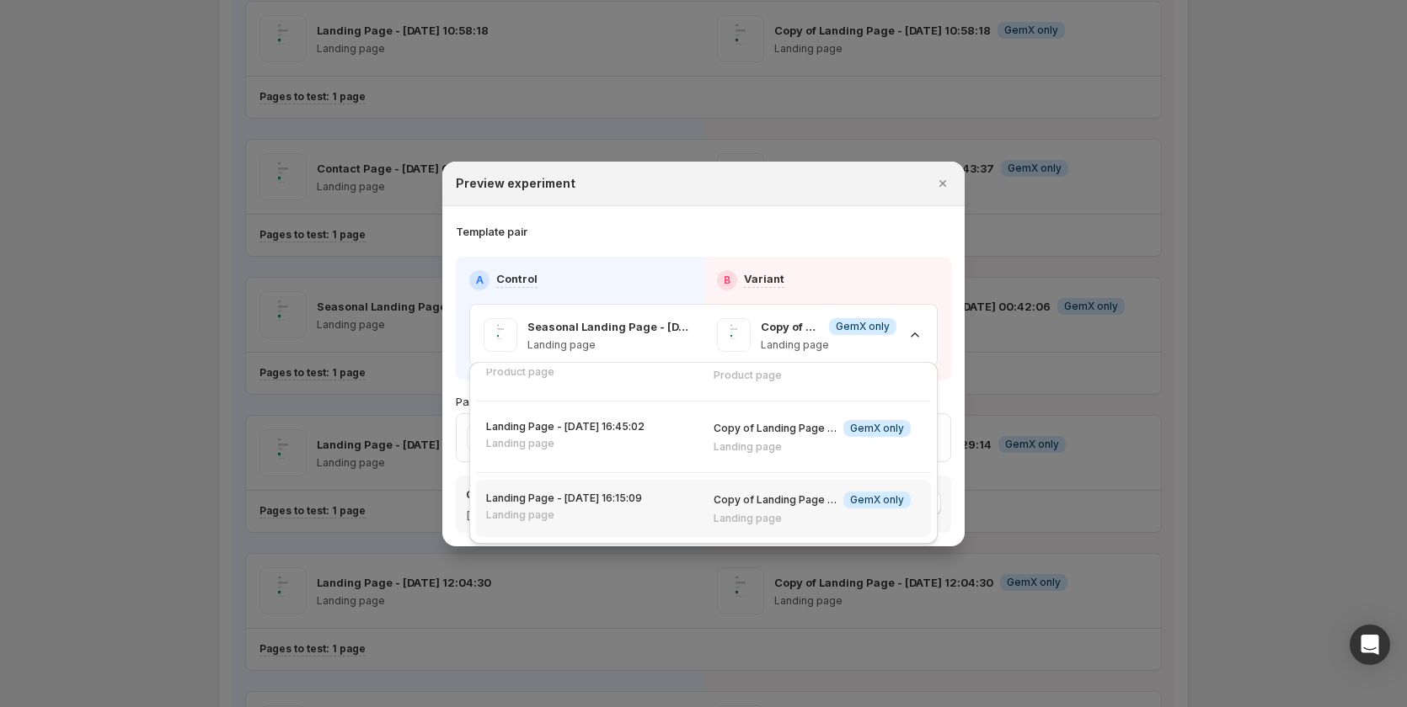
click at [658, 511] on div "Landing Page - [DATE] 16:15:09 Landing page" at bounding box center [589, 507] width 207 height 30
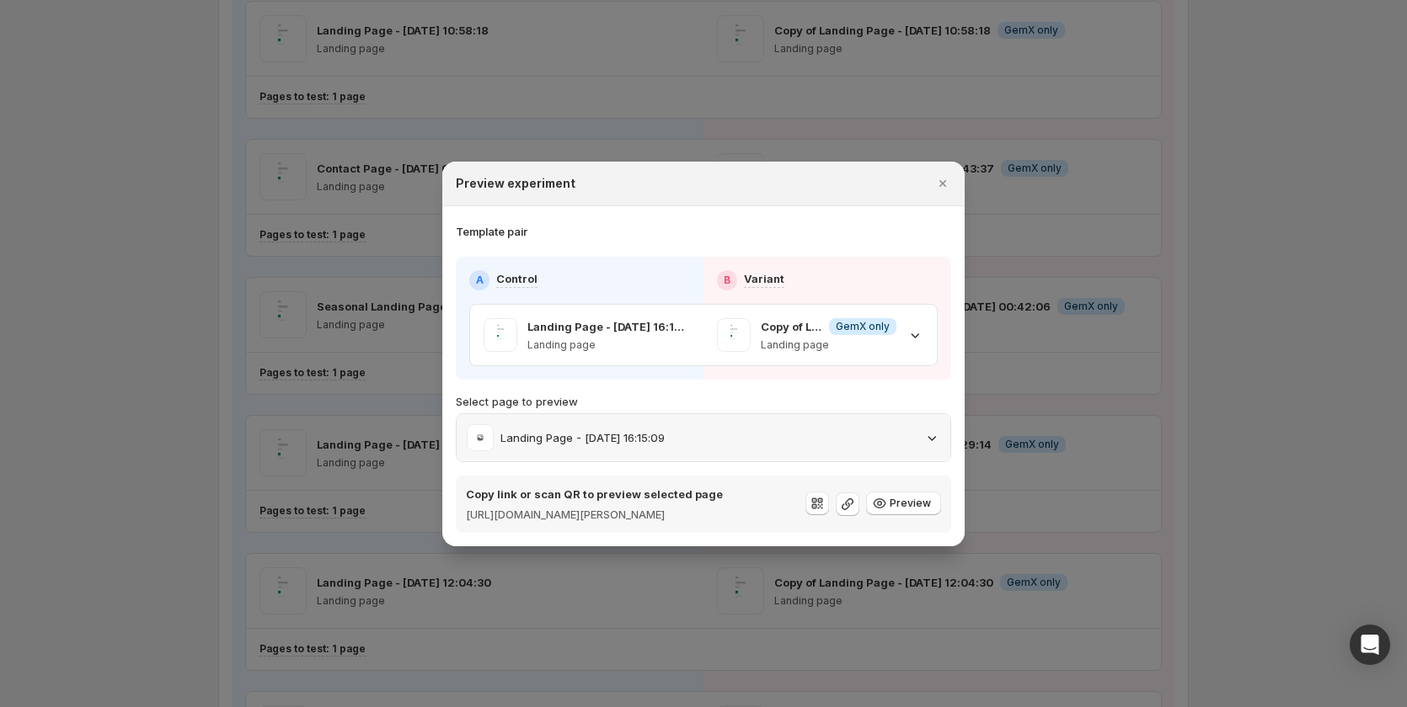
click at [660, 434] on p "Landing Page - [DATE] 16:15:09" at bounding box center [582, 438] width 164 height 17
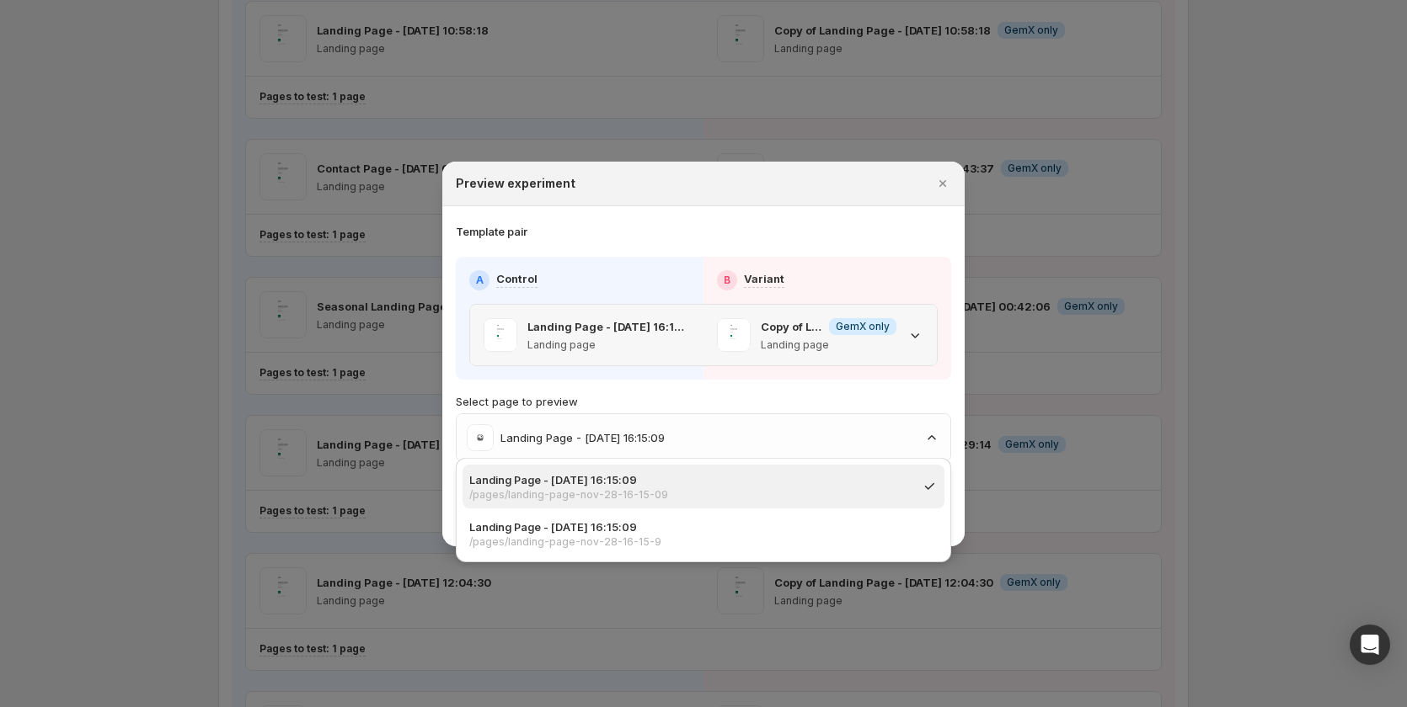
click at [932, 333] on div "Copy of Landing Page - [DATE] 16:15:09 Info GemX only Landing page" at bounding box center [819, 335] width 233 height 61
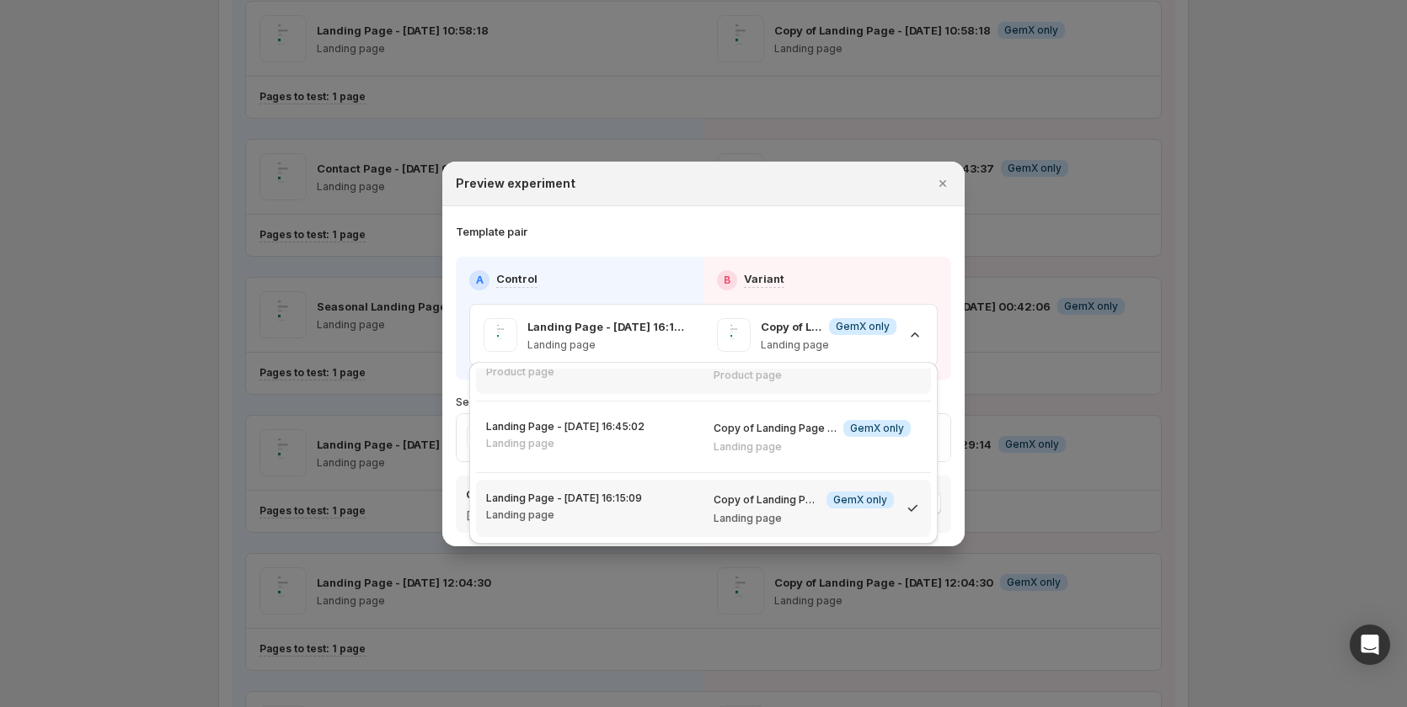
scroll to position [446, 0]
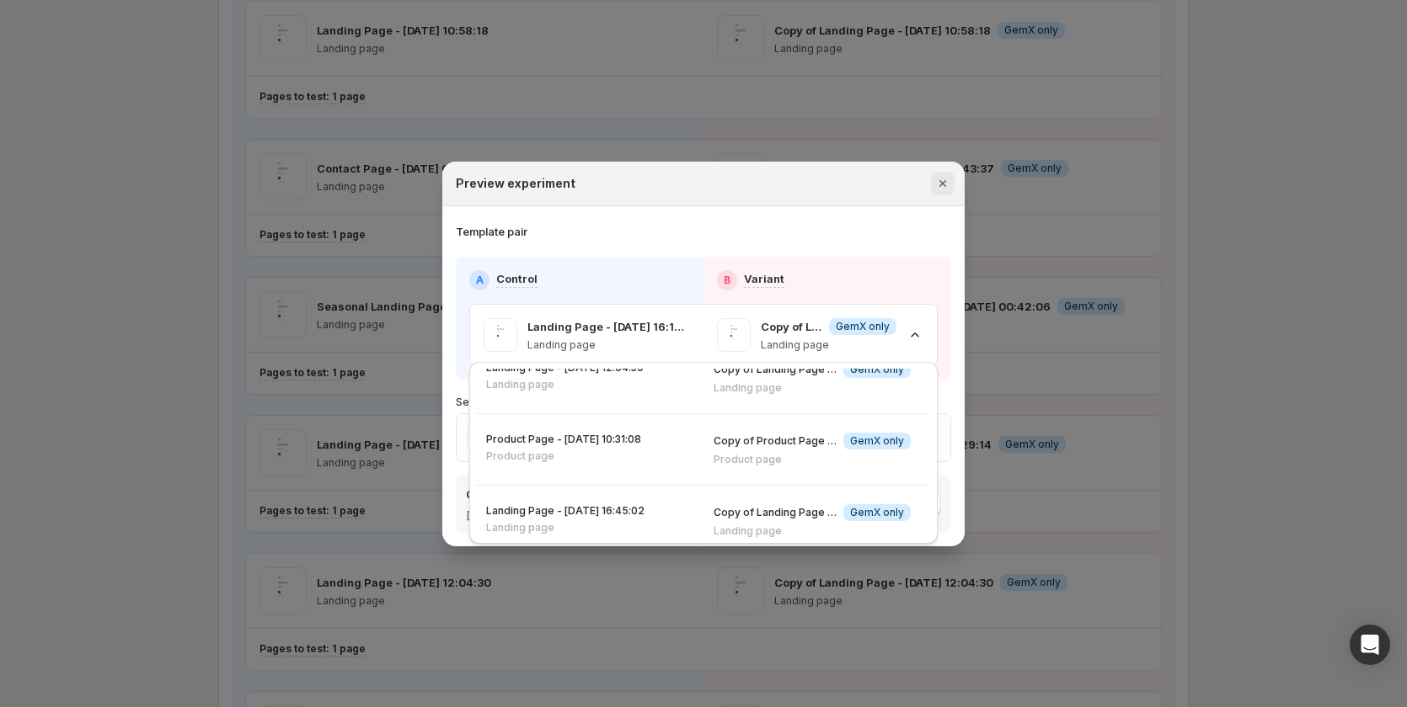
click at [937, 178] on icon "Close" at bounding box center [942, 183] width 17 height 17
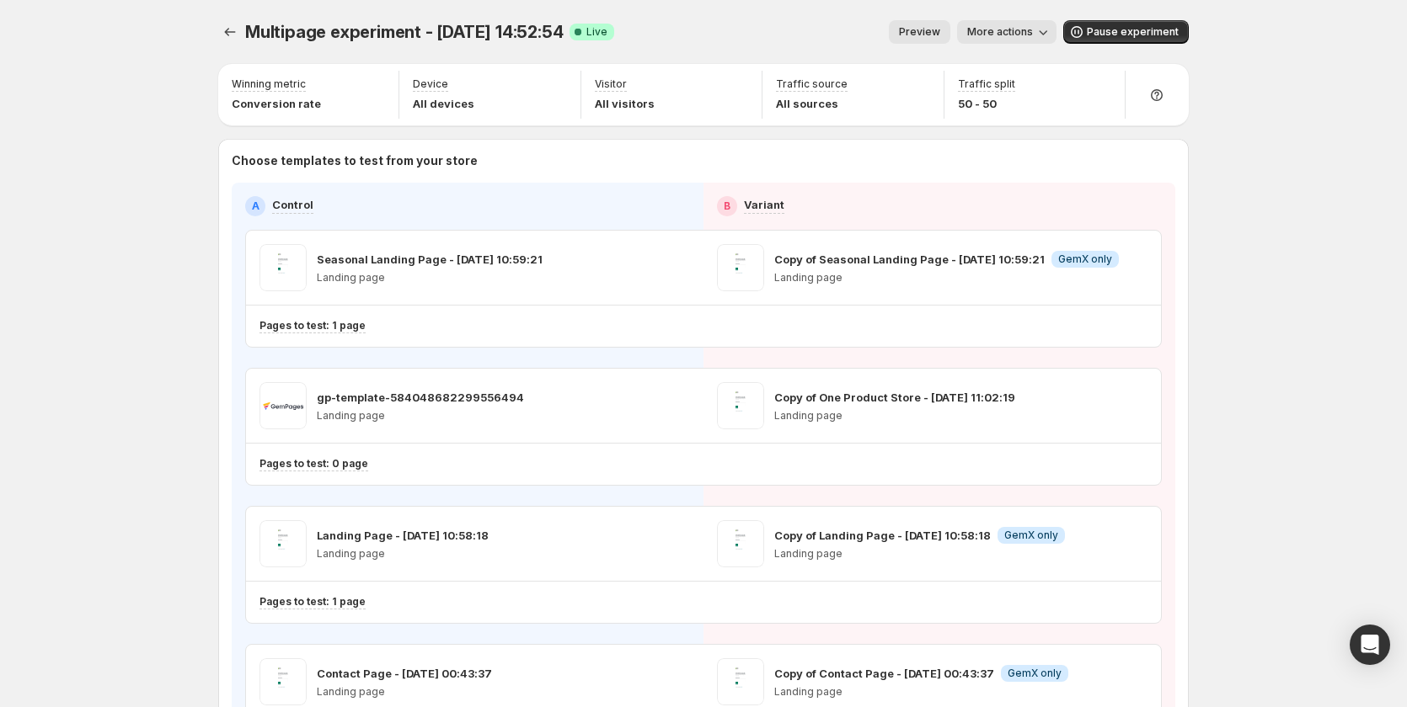
click at [920, 17] on div "Multipage experiment - [DATE] 14:52:54. This page is ready Multipage experiment…" at bounding box center [703, 32] width 970 height 64
click at [950, 25] on button "Preview" at bounding box center [919, 32] width 61 height 24
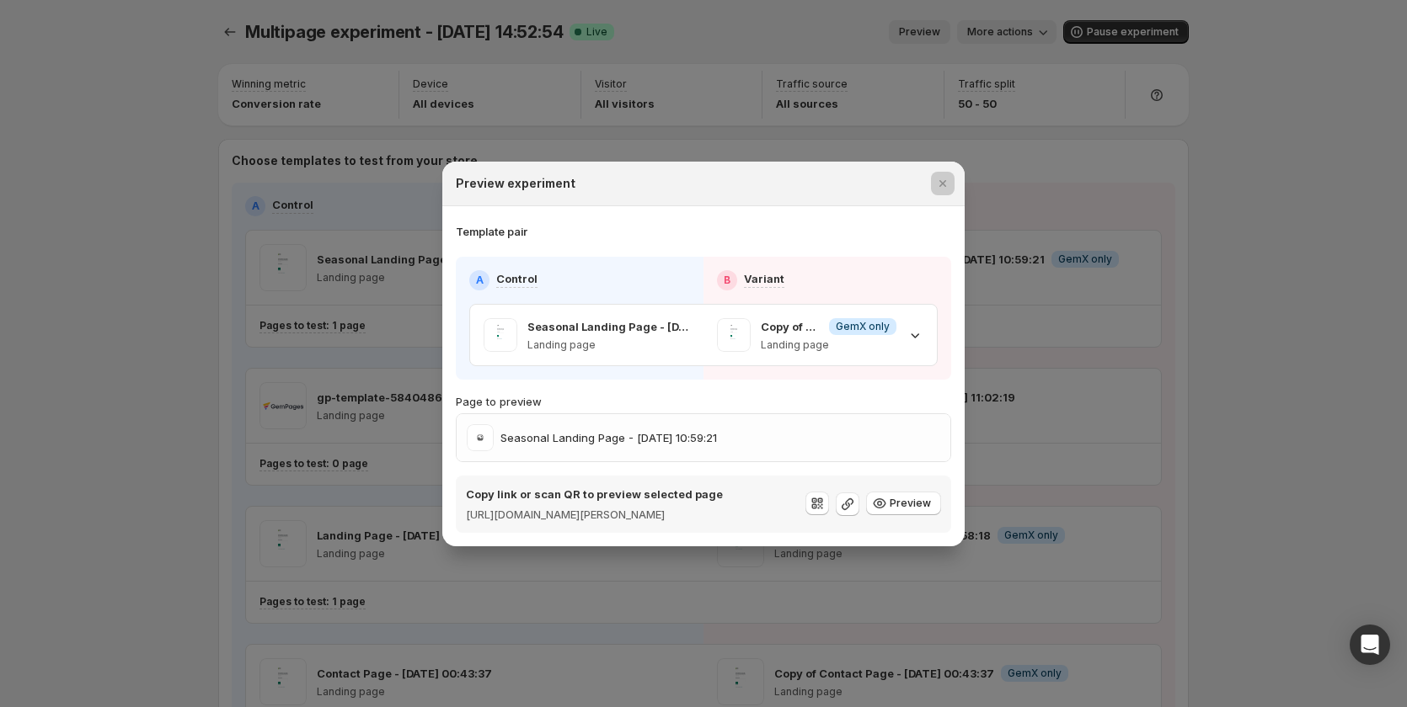
click at [1140, 213] on div at bounding box center [703, 353] width 1407 height 707
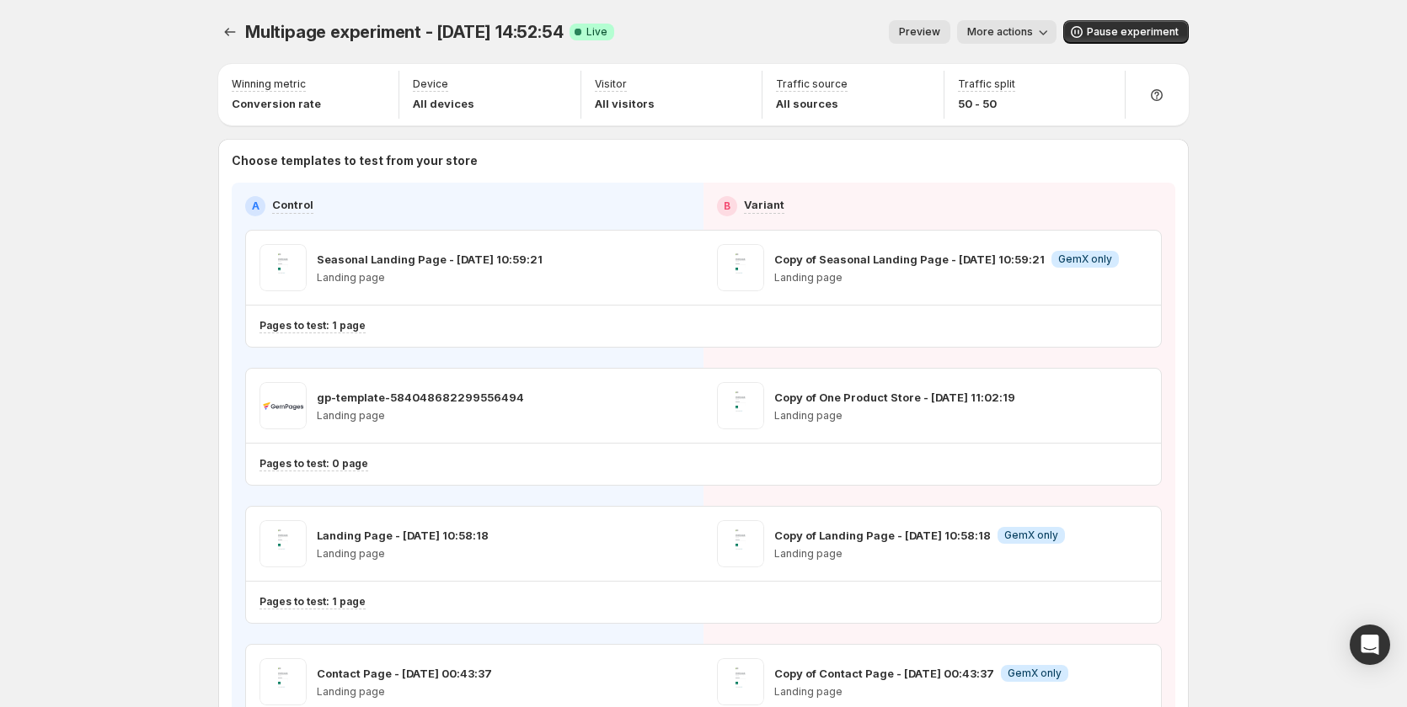
click at [1011, 32] on span "More actions" at bounding box center [1000, 31] width 66 height 13
click at [1063, 121] on span "Copy live page link" at bounding box center [1050, 124] width 100 height 13
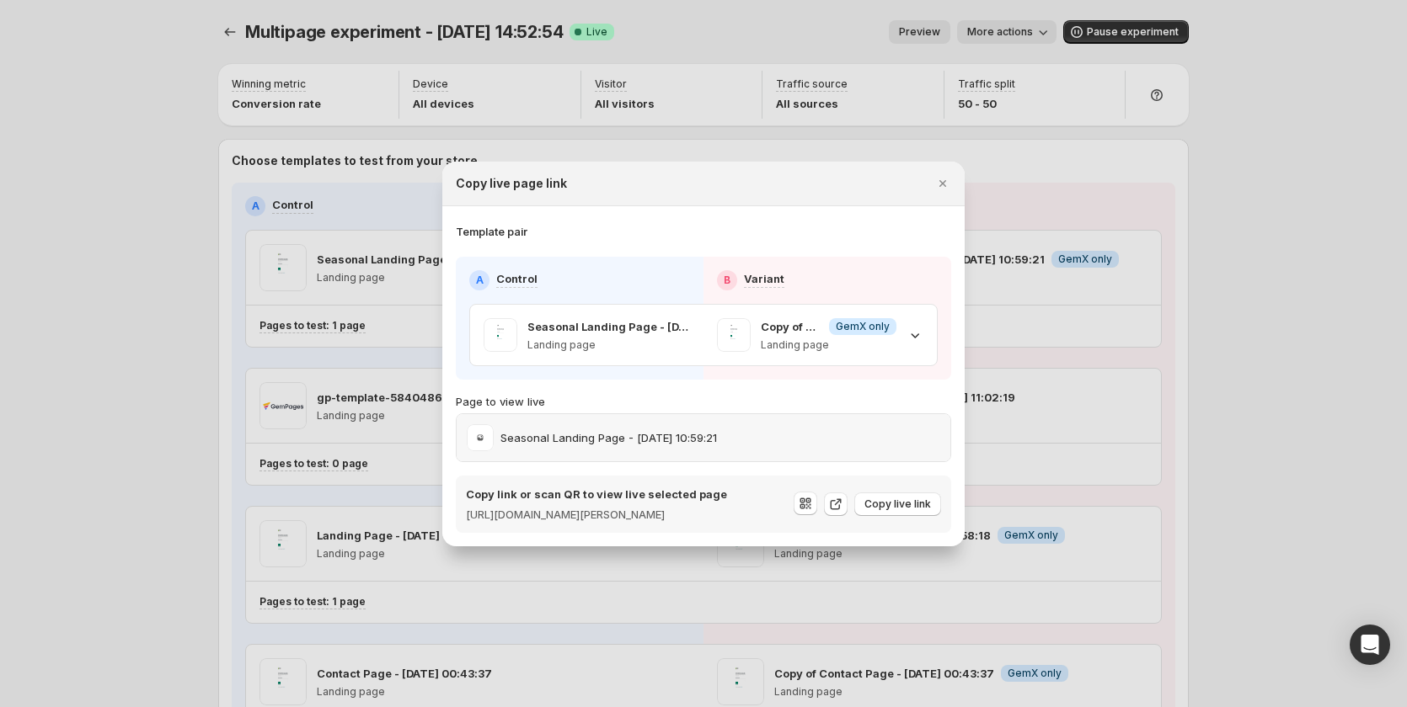
click at [828, 436] on div "Seasonal Landing Page - [DATE] 10:59:21" at bounding box center [703, 437] width 473 height 27
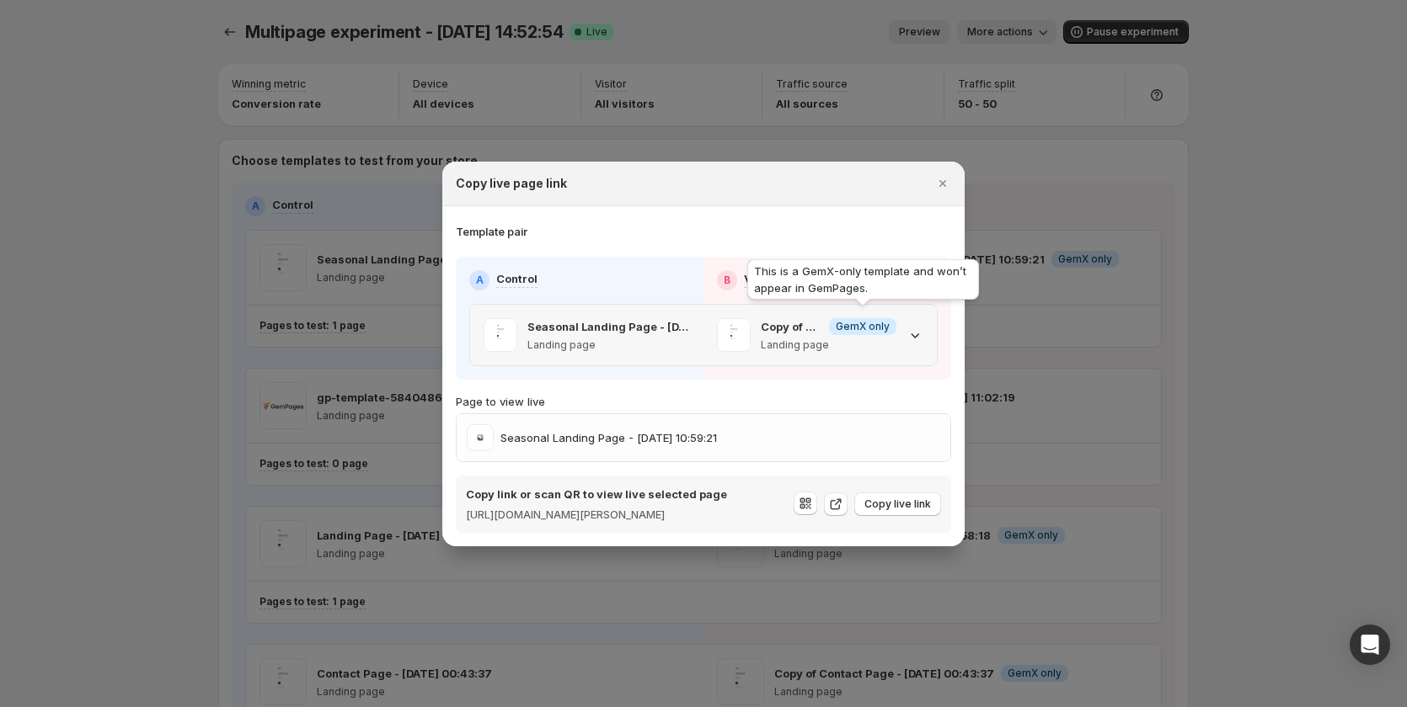
click at [841, 320] on span "GemX only" at bounding box center [863, 326] width 54 height 13
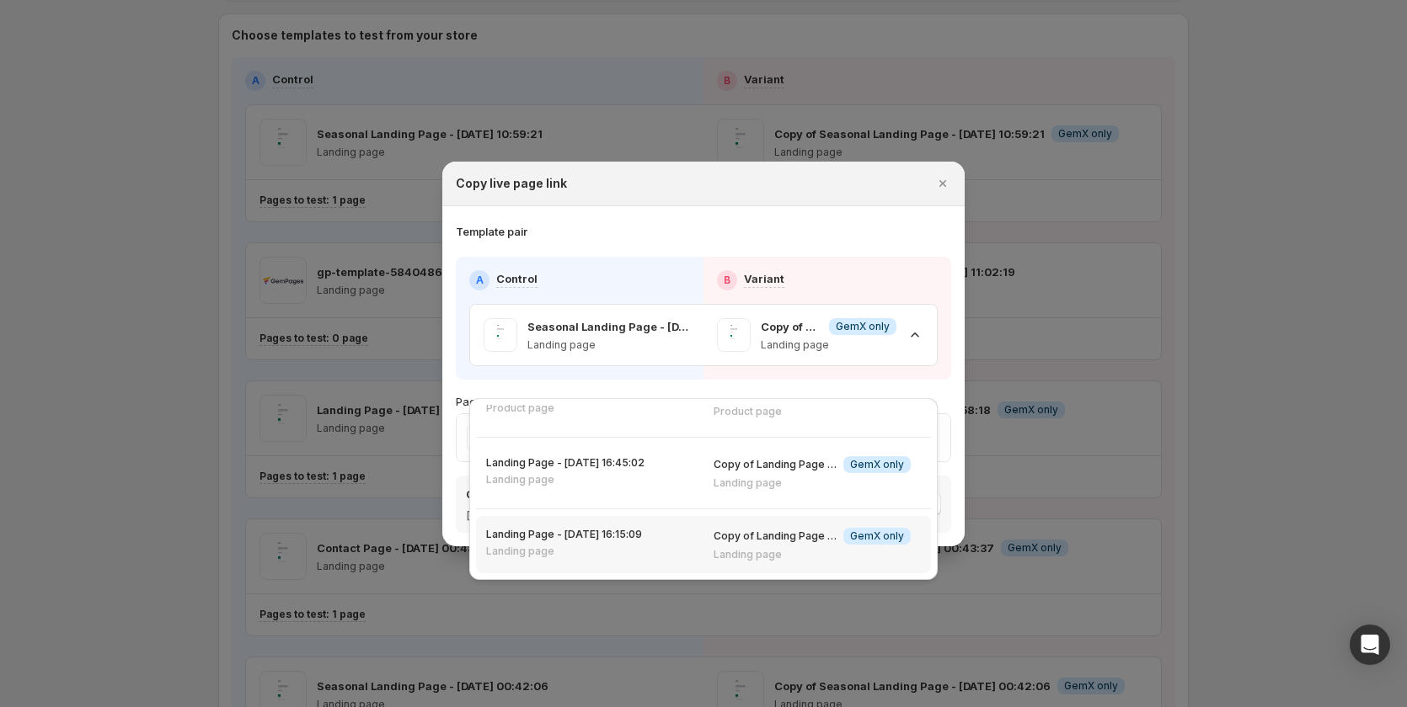
scroll to position [168, 0]
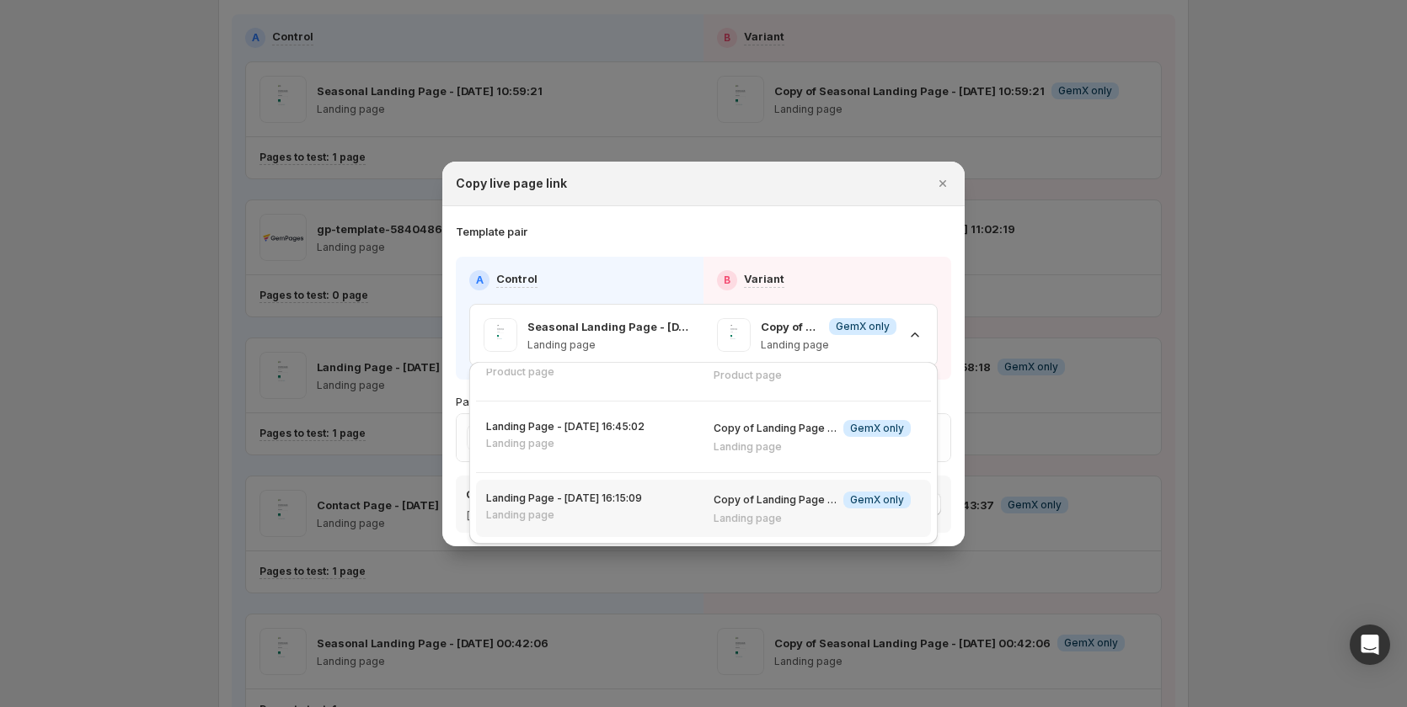
click at [819, 505] on p "Copy of Landing Page - [DATE] 16:15:09" at bounding box center [774, 500] width 123 height 13
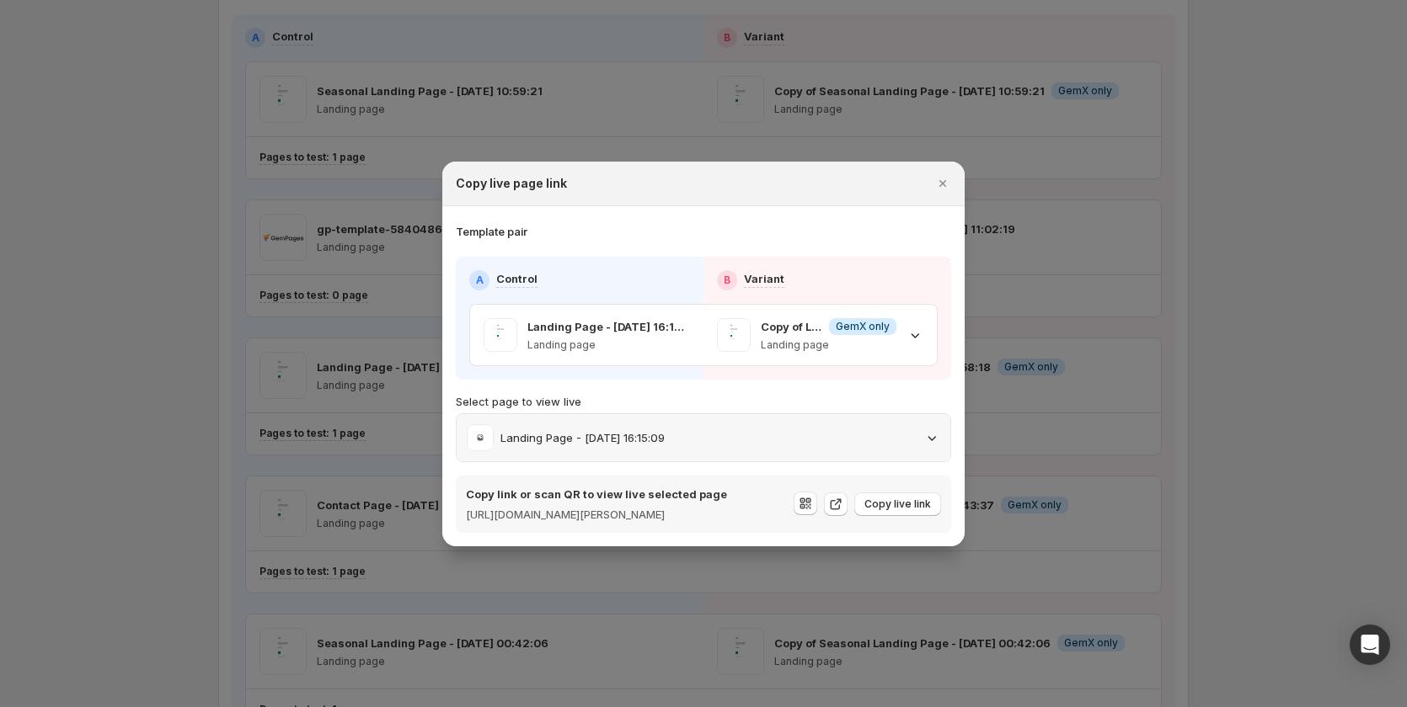
click at [798, 441] on div "Landing Page - [DATE] 16:15:09" at bounding box center [703, 437] width 473 height 27
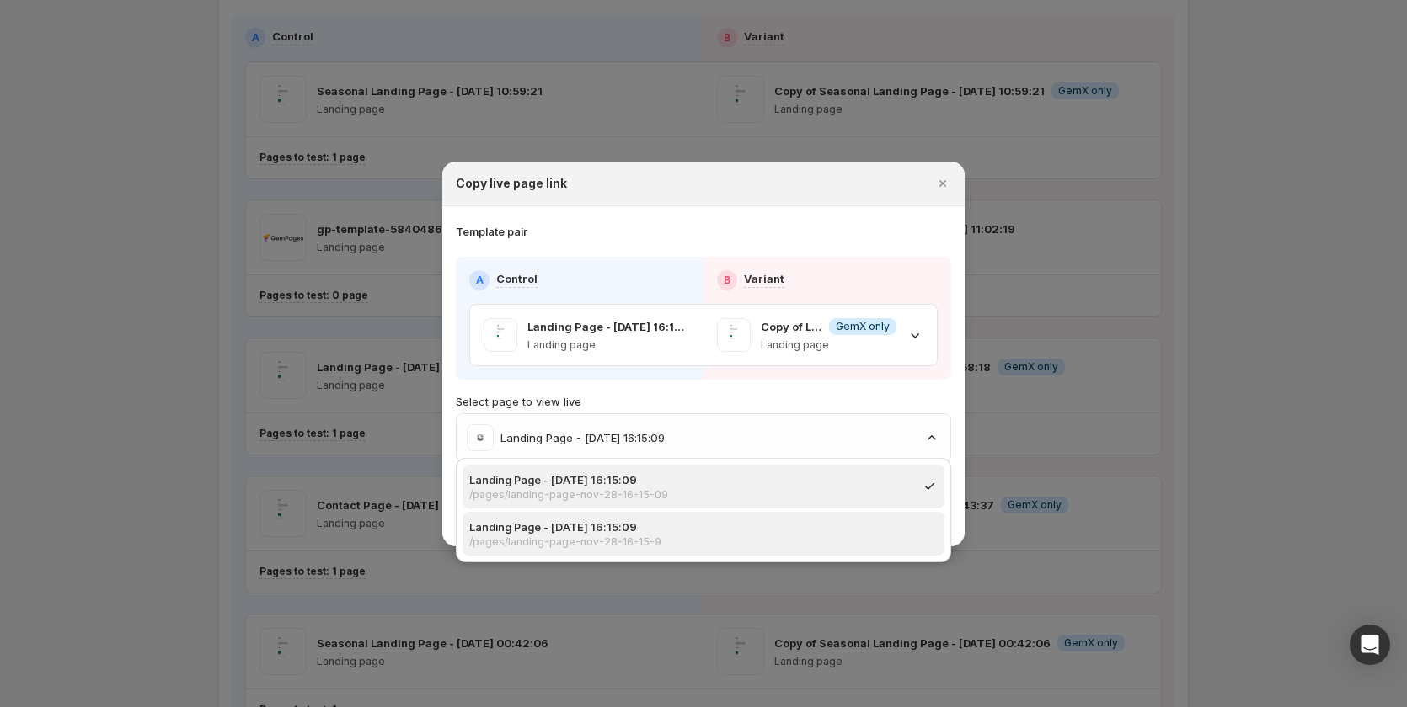
click at [707, 533] on p "Landing Page - [DATE] 16:15:09" at bounding box center [698, 527] width 458 height 17
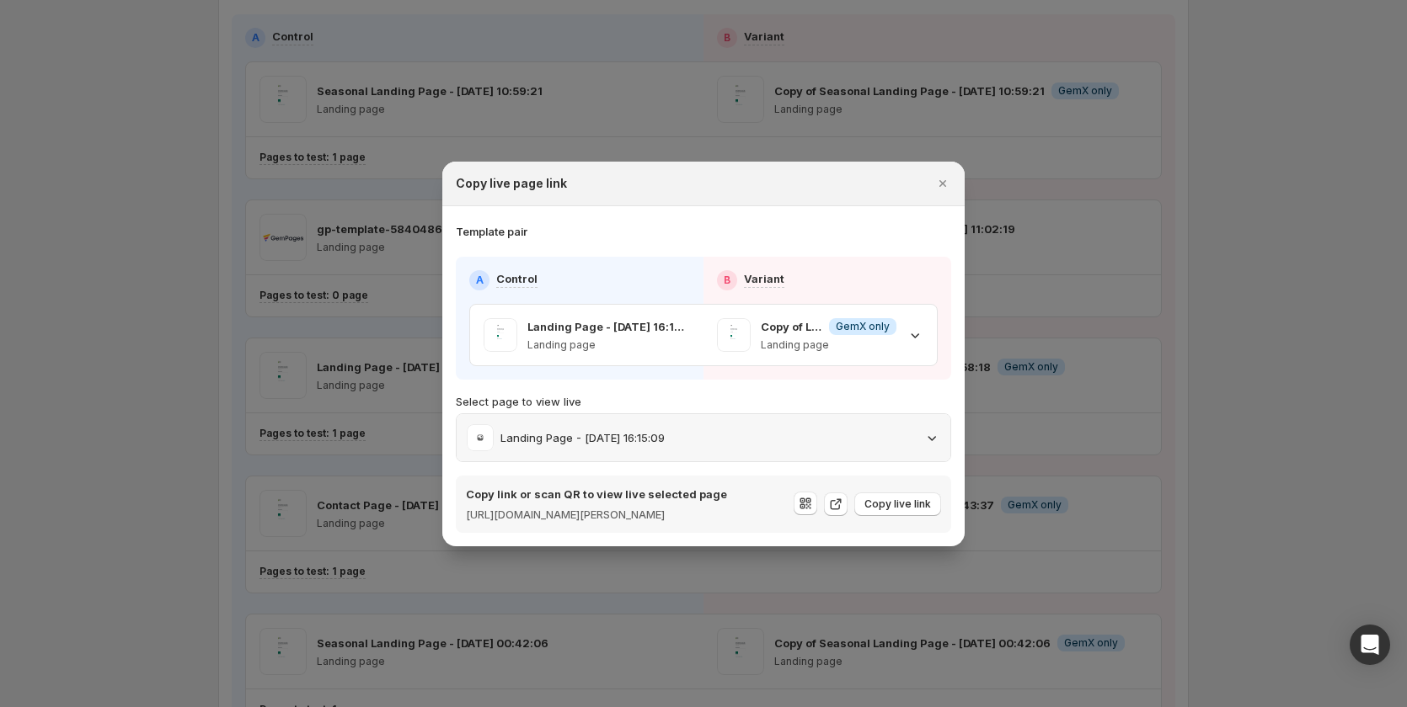
click at [753, 424] on div "Landing Page - [DATE] 16:15:09" at bounding box center [703, 437] width 473 height 27
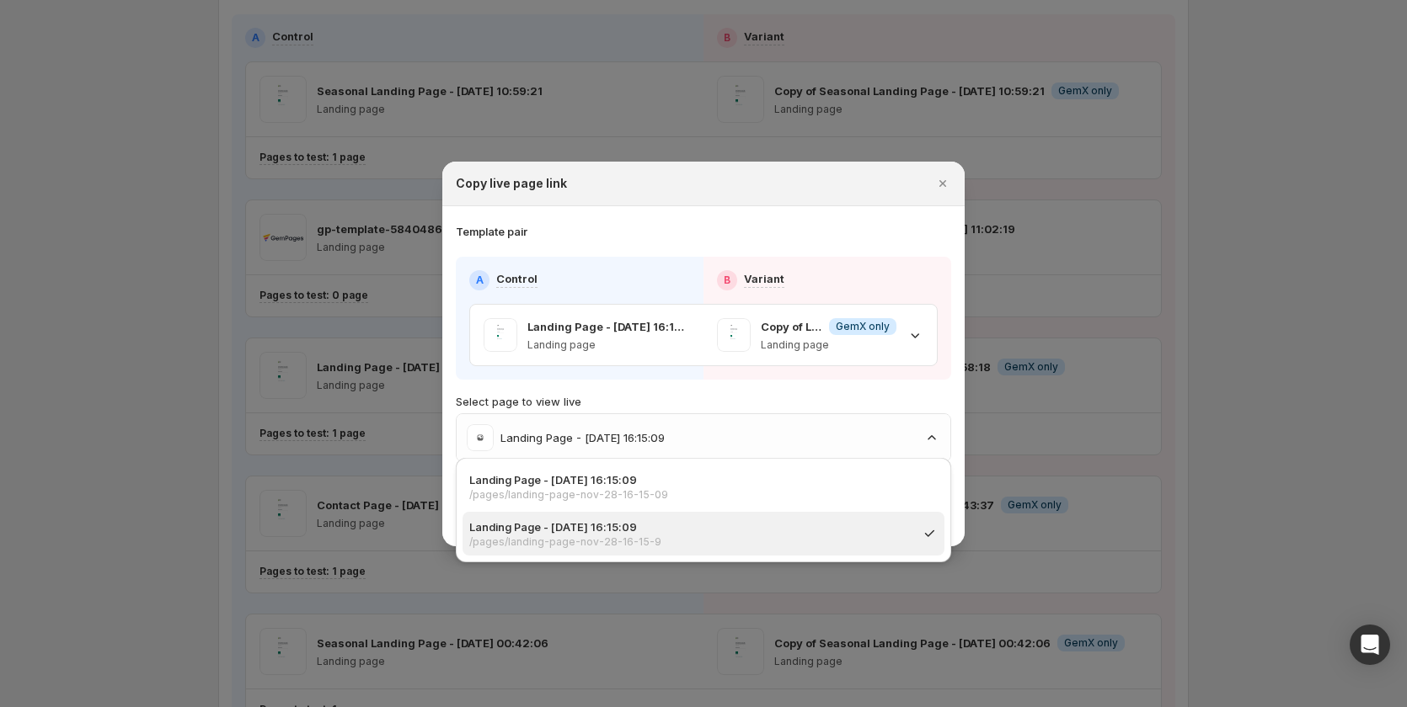
click at [741, 538] on p "/pages/landing-page-nov-28-16-15-9" at bounding box center [689, 542] width 441 height 13
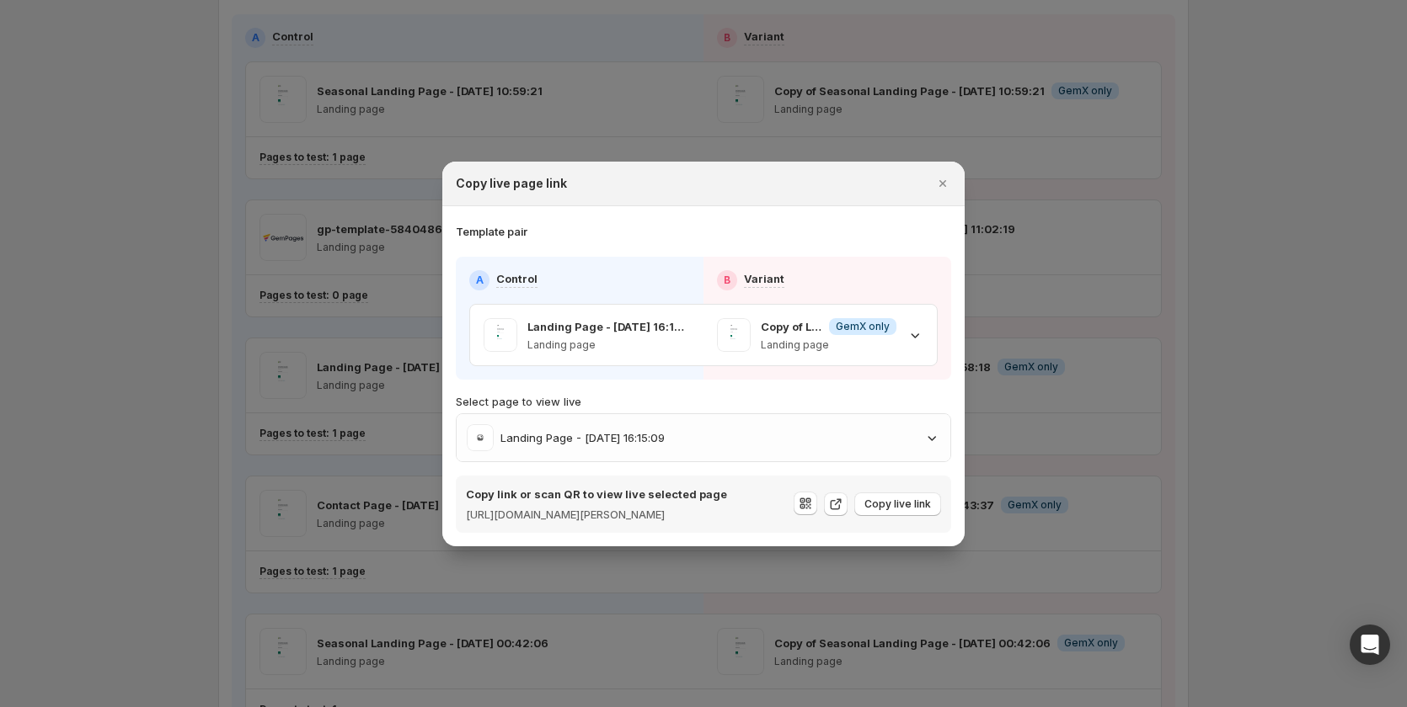
click at [727, 494] on div "Copy link or scan QR to view live selected page [URL][DOMAIN_NAME][PERSON_NAME]" at bounding box center [596, 504] width 261 height 37
click at [756, 440] on div "Landing Page - [DATE] 16:15:09" at bounding box center [703, 437] width 473 height 27
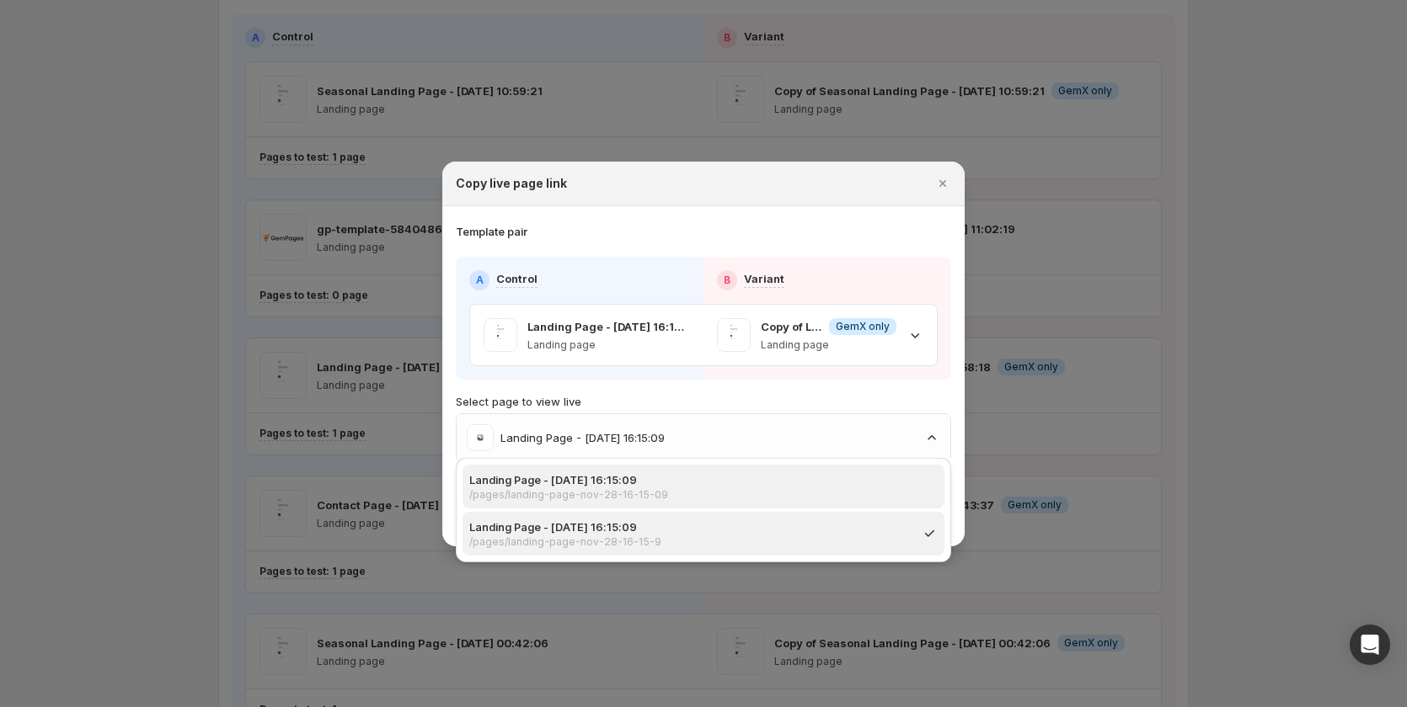
click at [749, 497] on p "/pages/landing-page-nov-28-16-15-09" at bounding box center [698, 495] width 458 height 13
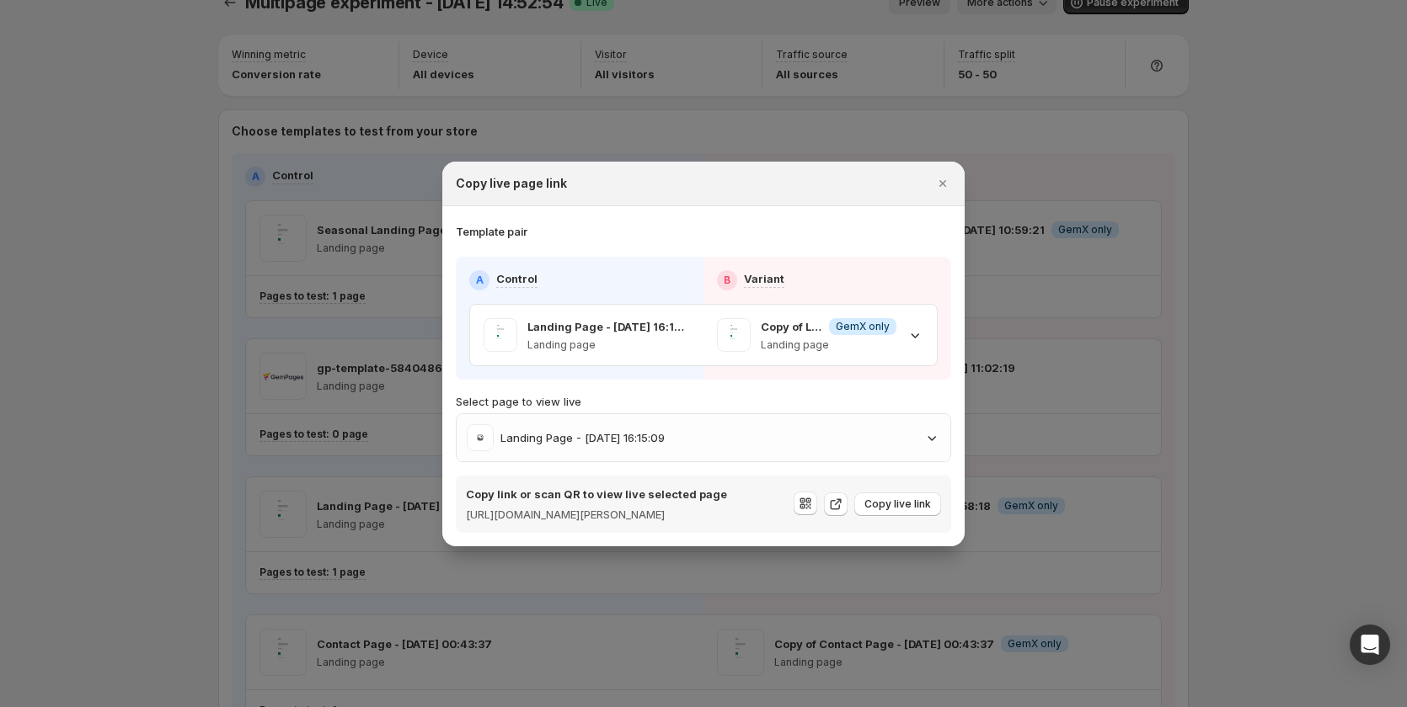
scroll to position [0, 0]
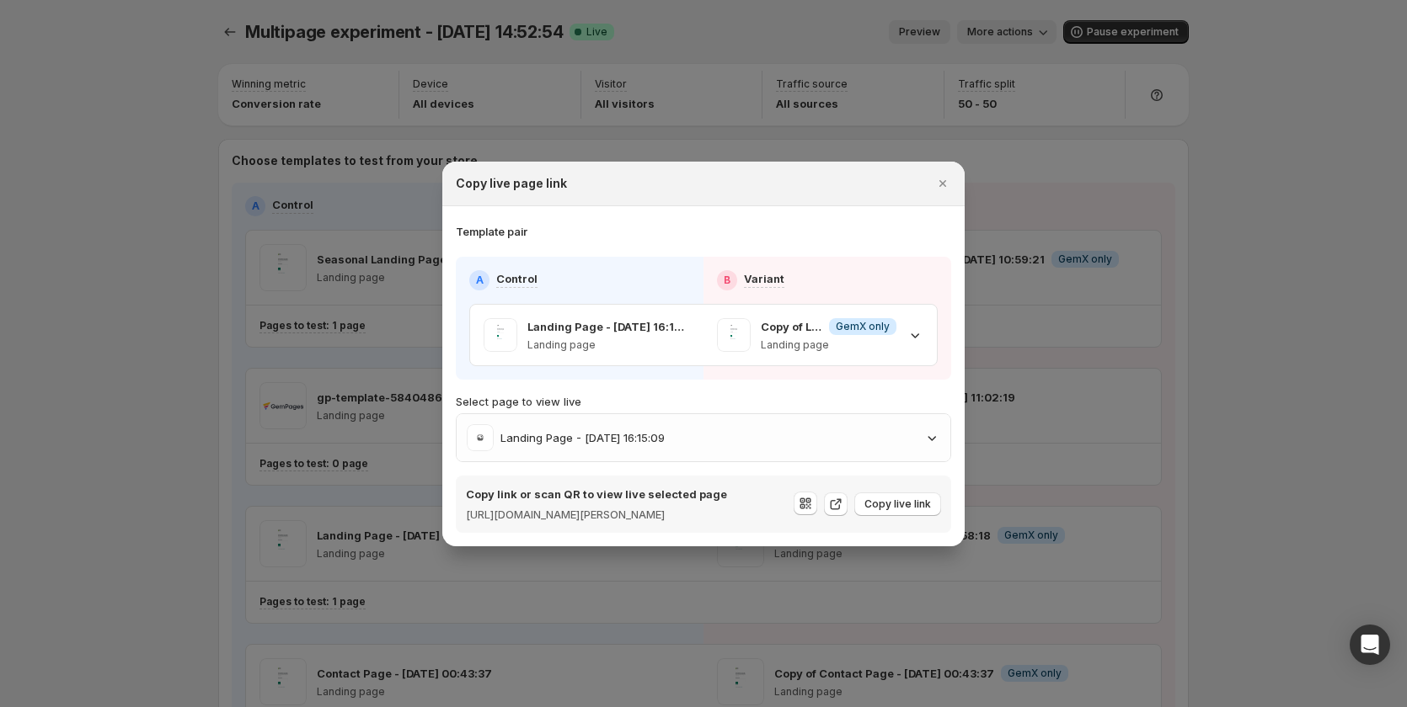
click at [1204, 362] on div at bounding box center [703, 353] width 1407 height 707
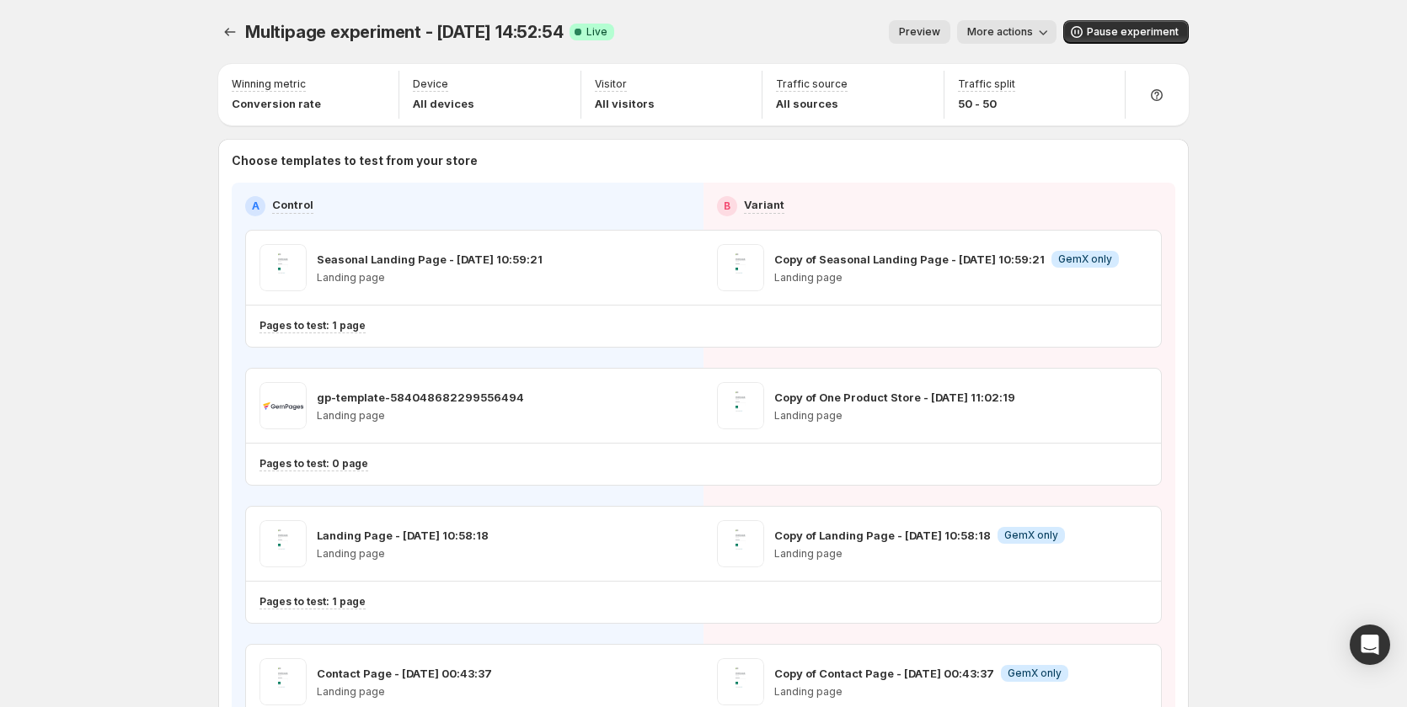
click at [988, 29] on span "More actions" at bounding box center [1000, 31] width 66 height 13
click at [1006, 112] on button "Copy live page link" at bounding box center [1077, 123] width 208 height 27
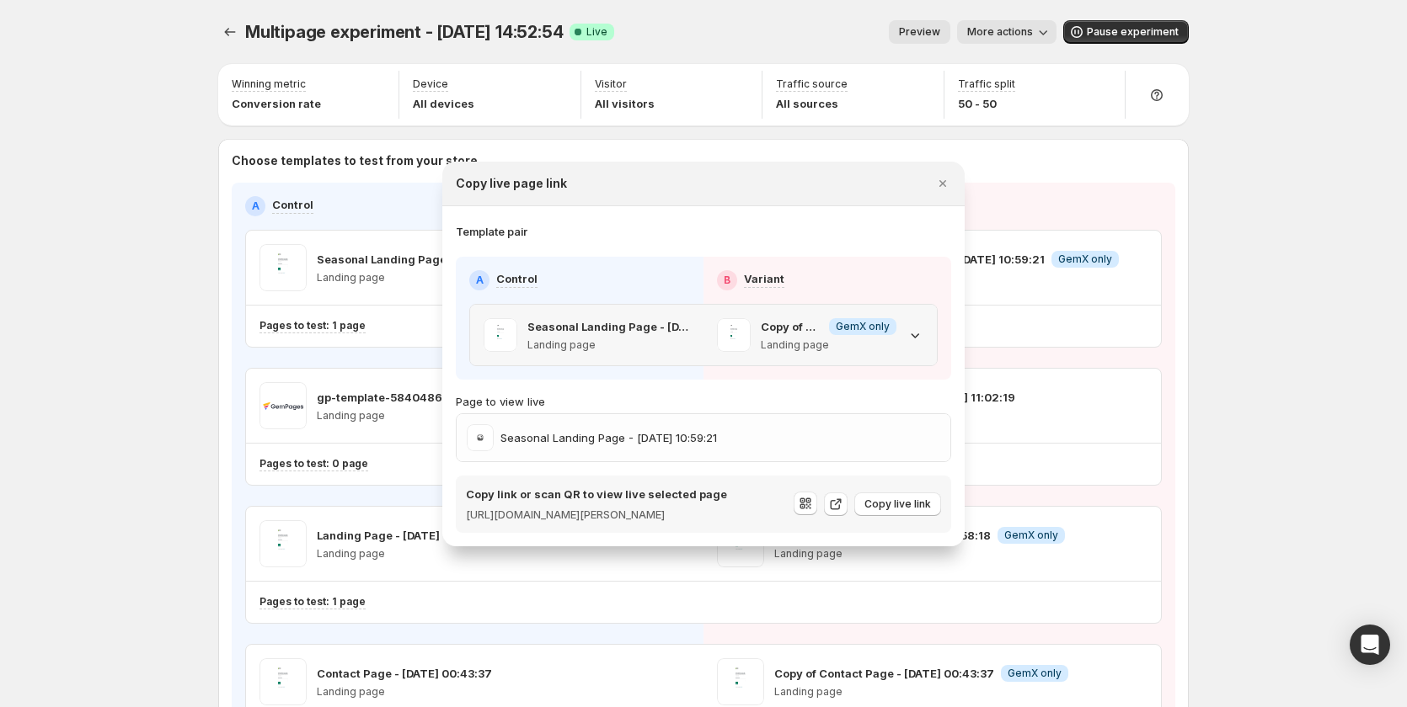
click at [926, 319] on div "Copy of Seasonal Landing Page - [DATE] 10:59:21 Info GemX only Landing page" at bounding box center [819, 335] width 233 height 61
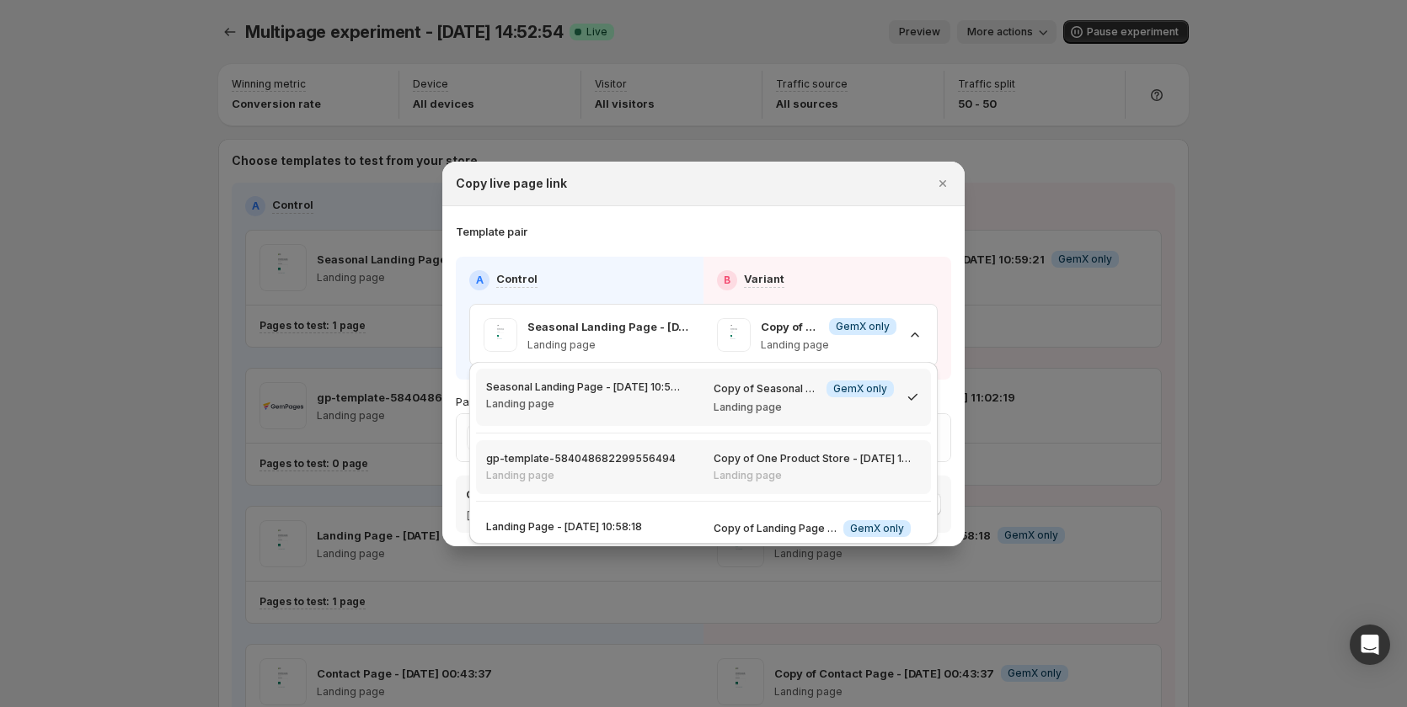
click at [782, 486] on div "Copy of One Product Store - [DATE] 11:02:19 Landing page" at bounding box center [816, 467] width 227 height 54
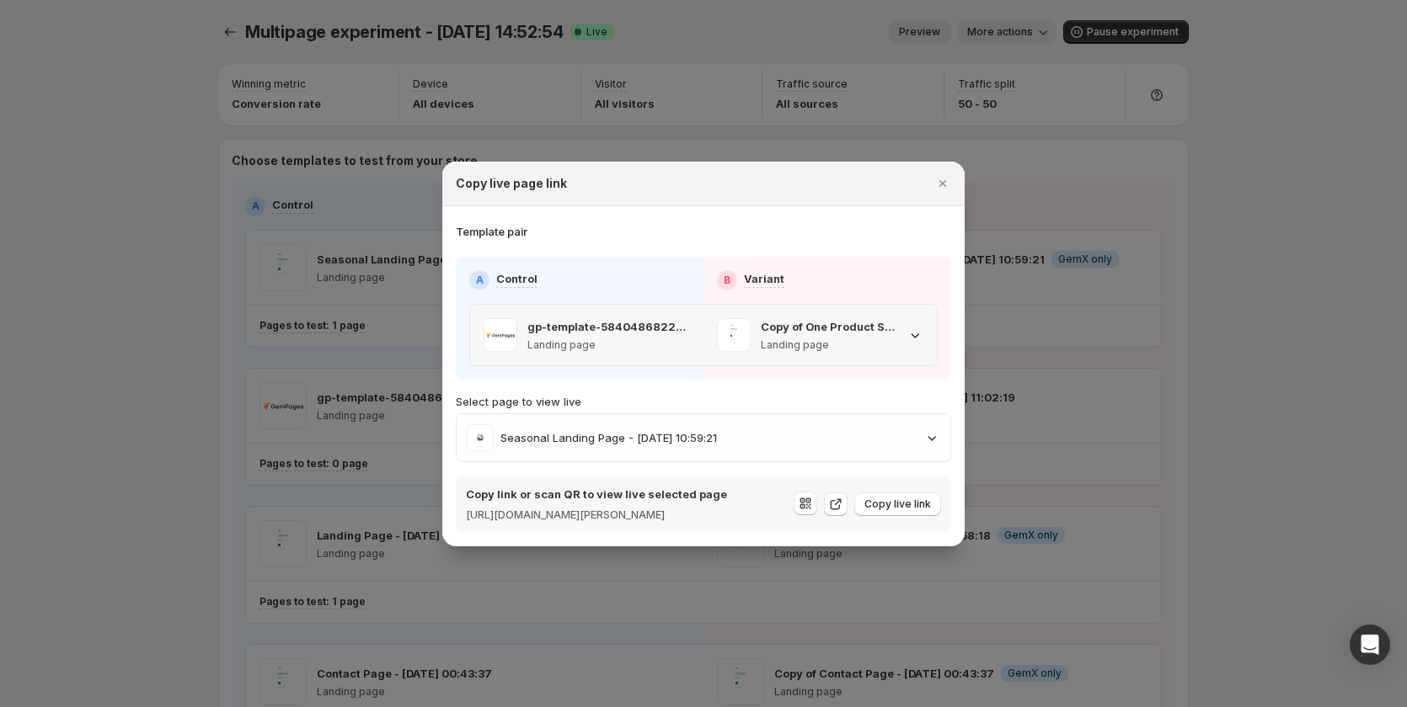
click at [877, 339] on p "Landing page" at bounding box center [829, 345] width 136 height 13
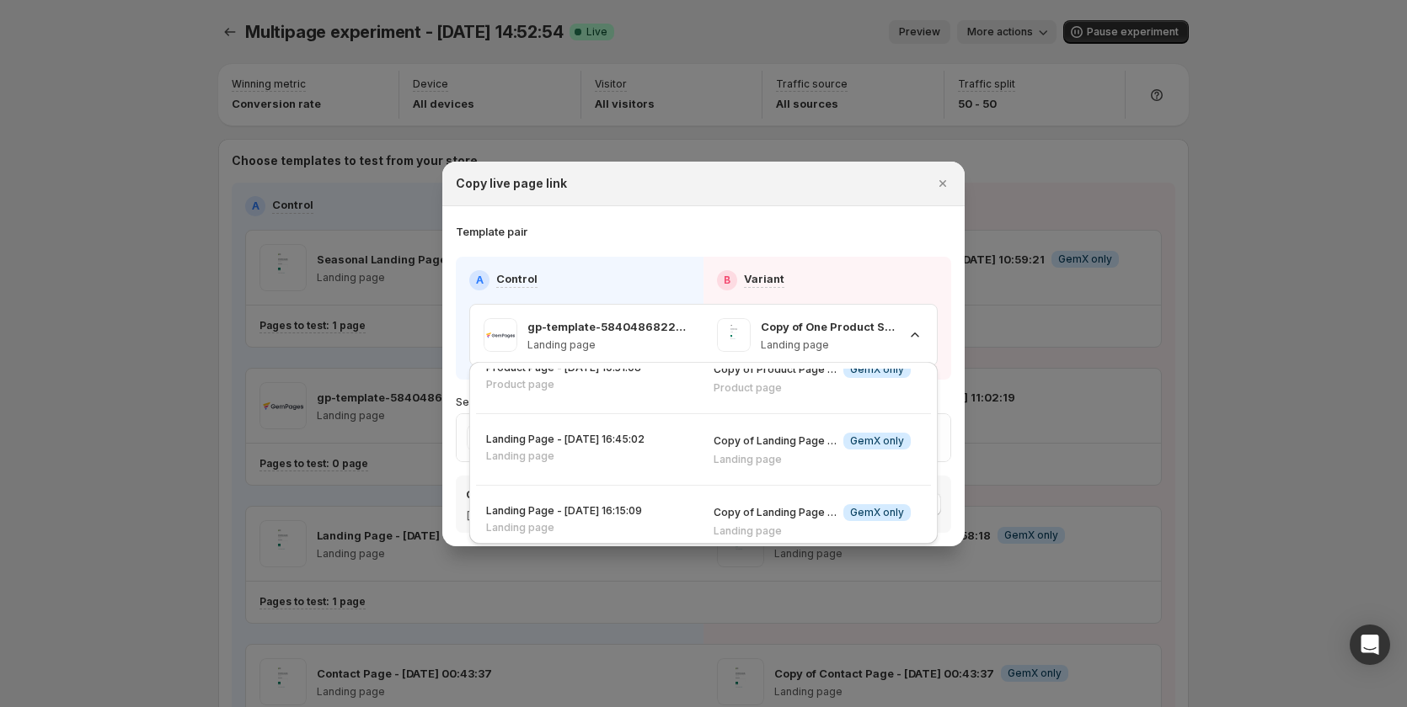
scroll to position [530, 0]
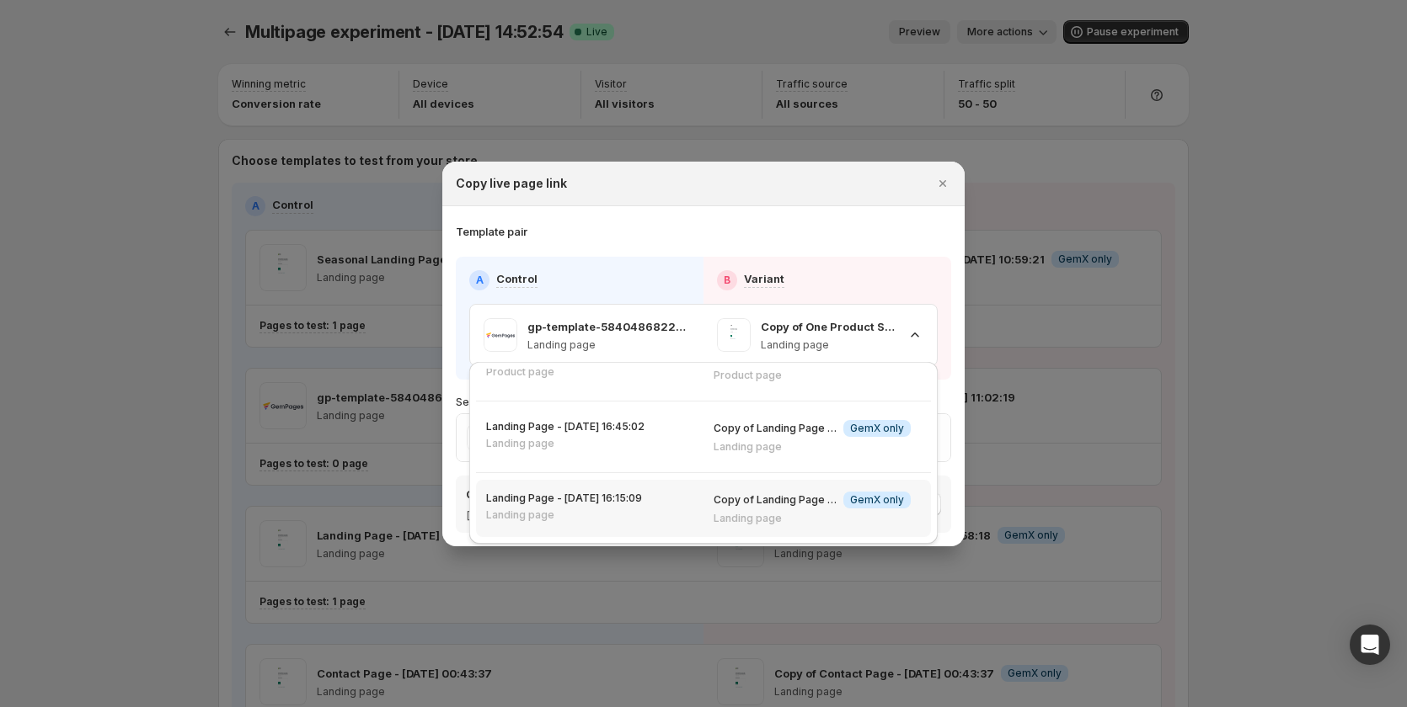
click at [777, 482] on div "Copy of Landing Page - [DATE] 16:15:09 Info GemX only Landing page" at bounding box center [816, 508] width 227 height 57
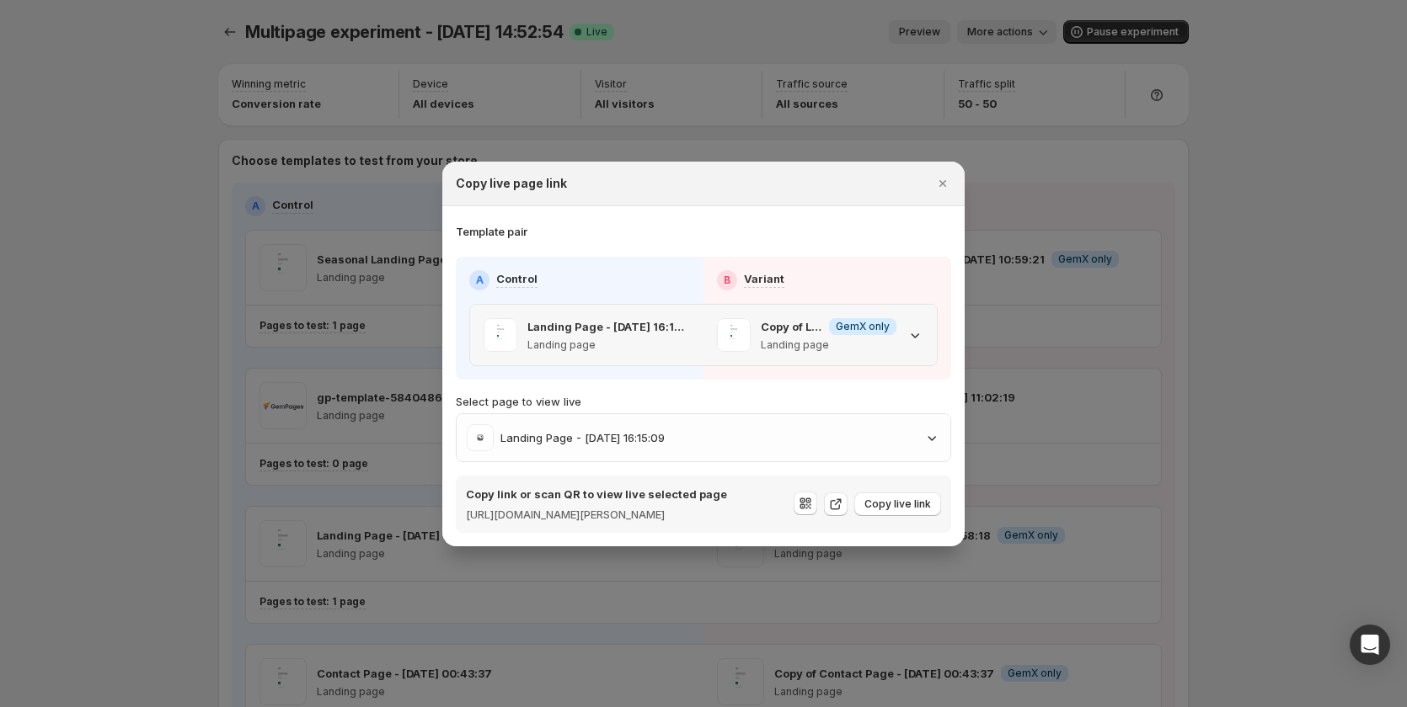
click at [840, 339] on p "Landing page" at bounding box center [829, 345] width 136 height 13
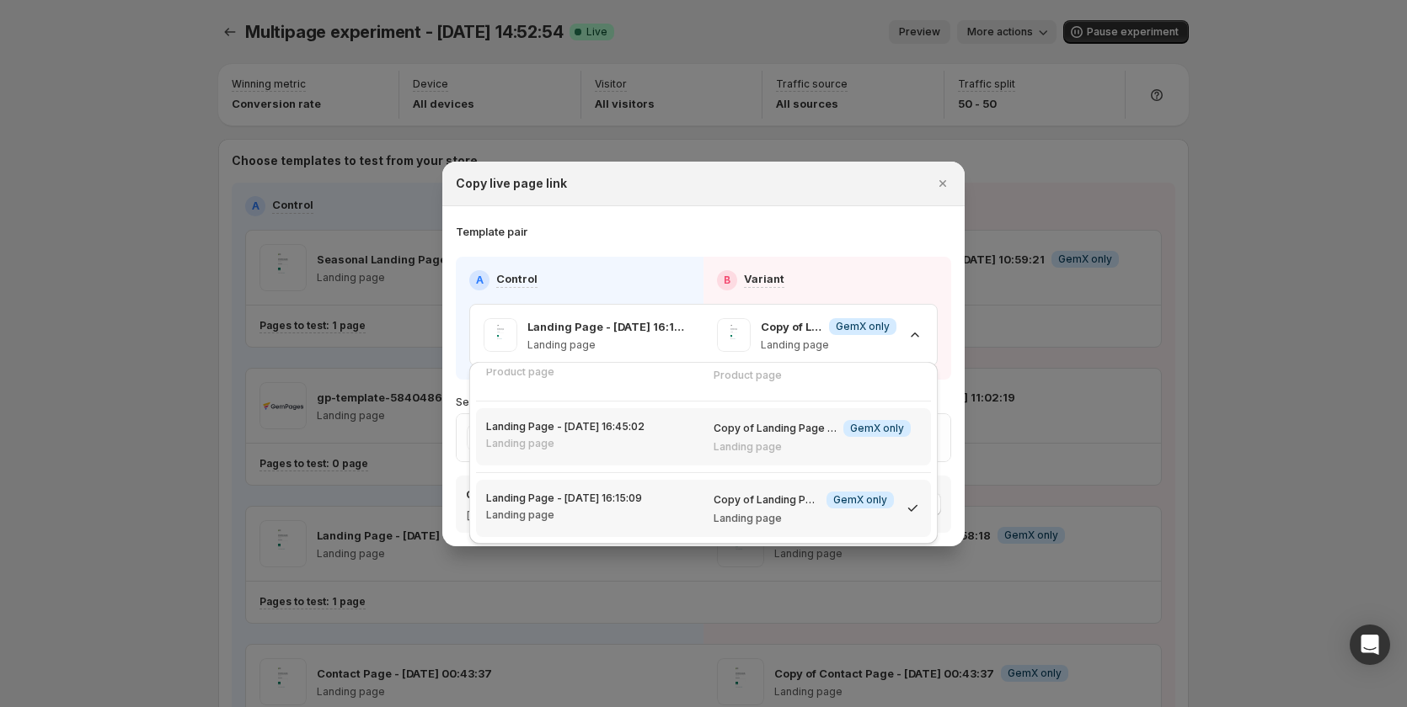
click at [762, 444] on p "Landing page" at bounding box center [811, 446] width 197 height 13
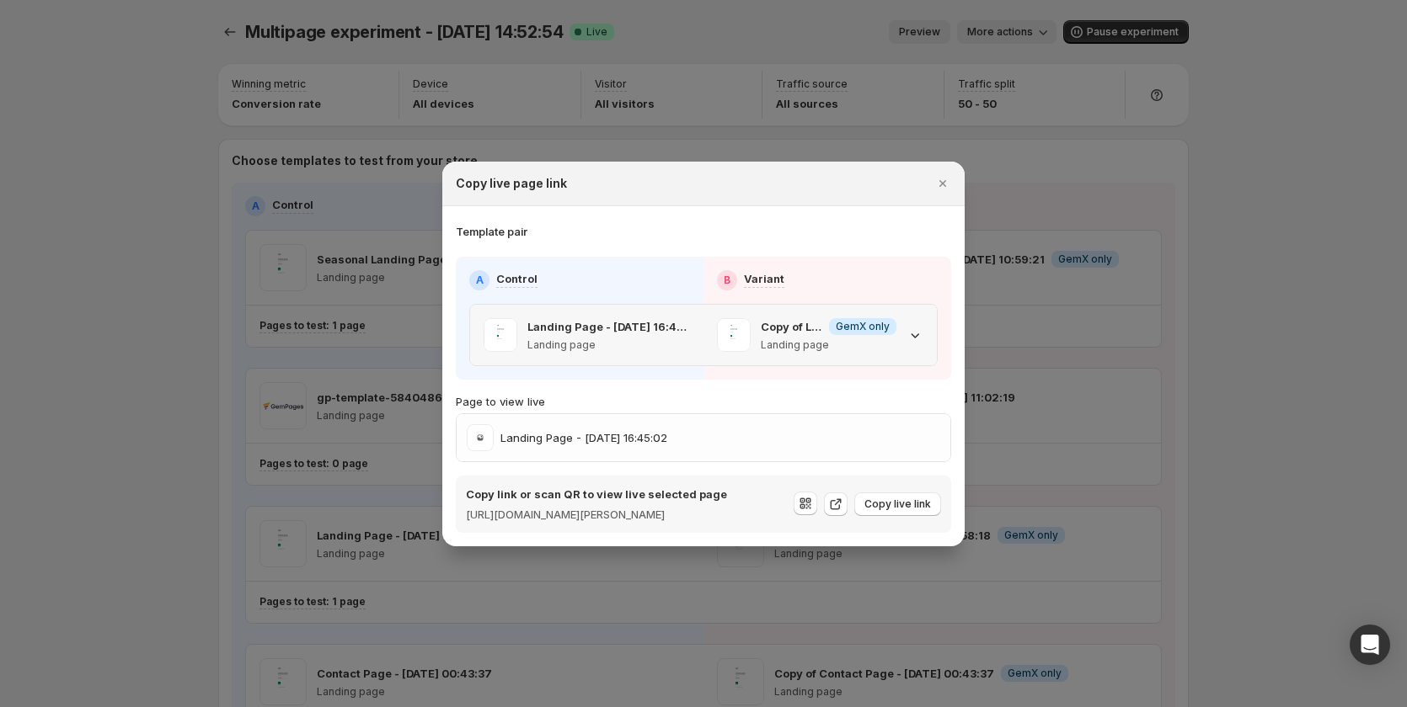
click at [874, 328] on div "Copy of Landing Page - [DATE] 16:45:02 Info GemX only Landing page" at bounding box center [829, 335] width 136 height 34
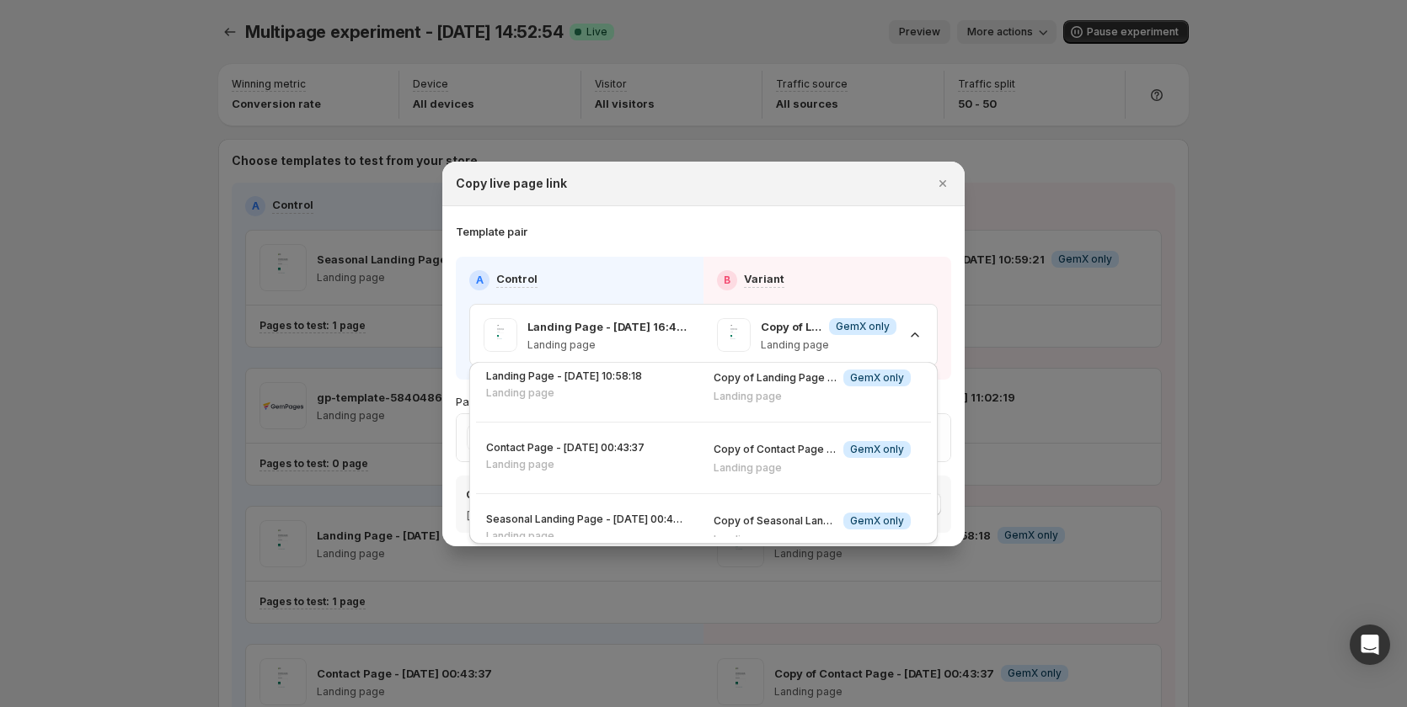
scroll to position [0, 0]
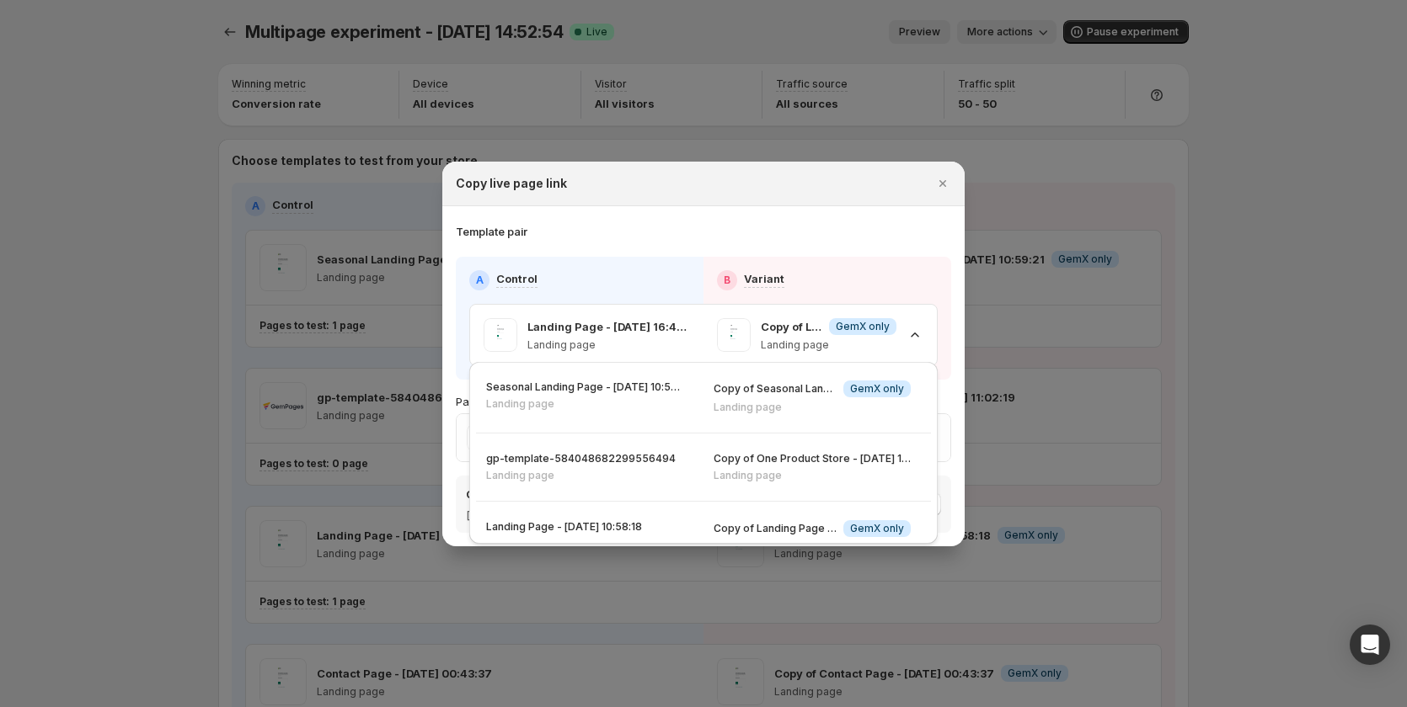
click at [1261, 286] on div at bounding box center [703, 353] width 1407 height 707
